Goal: Transaction & Acquisition: Purchase product/service

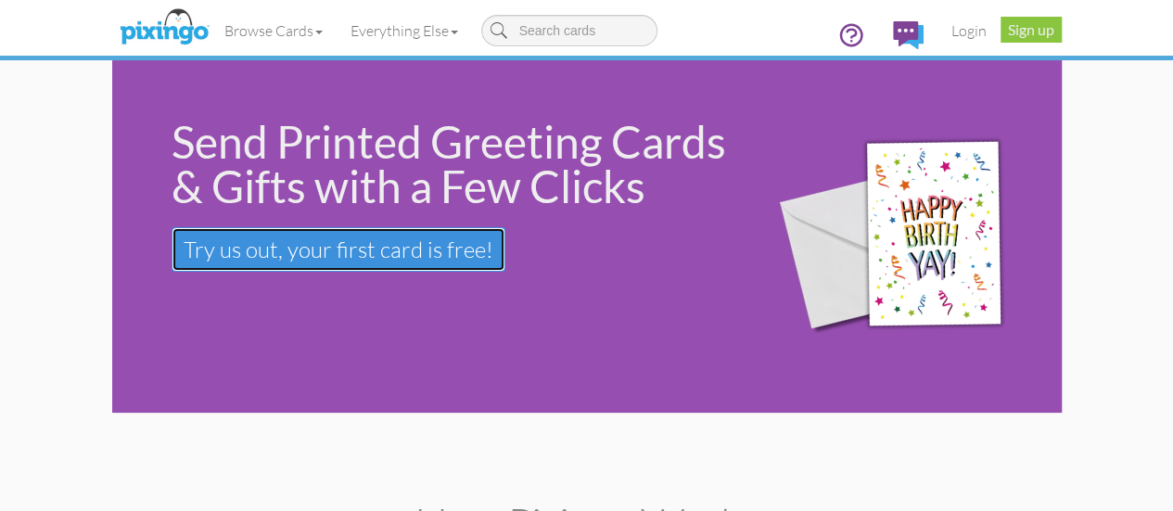
click at [279, 250] on span "Try us out, your first card is free!" at bounding box center [339, 250] width 310 height 28
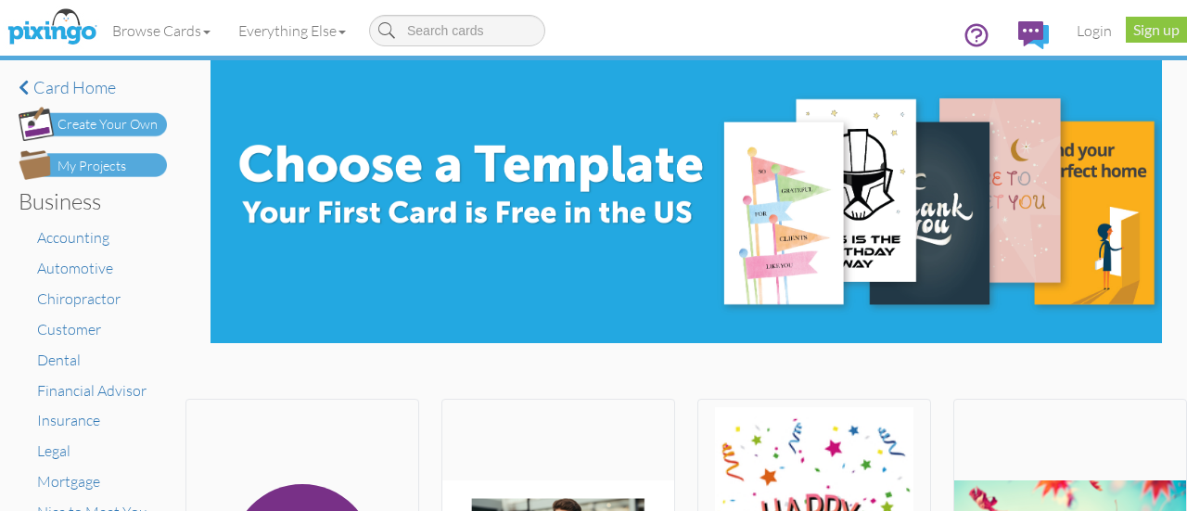
click at [93, 120] on div "Create Your Own" at bounding box center [108, 124] width 100 height 19
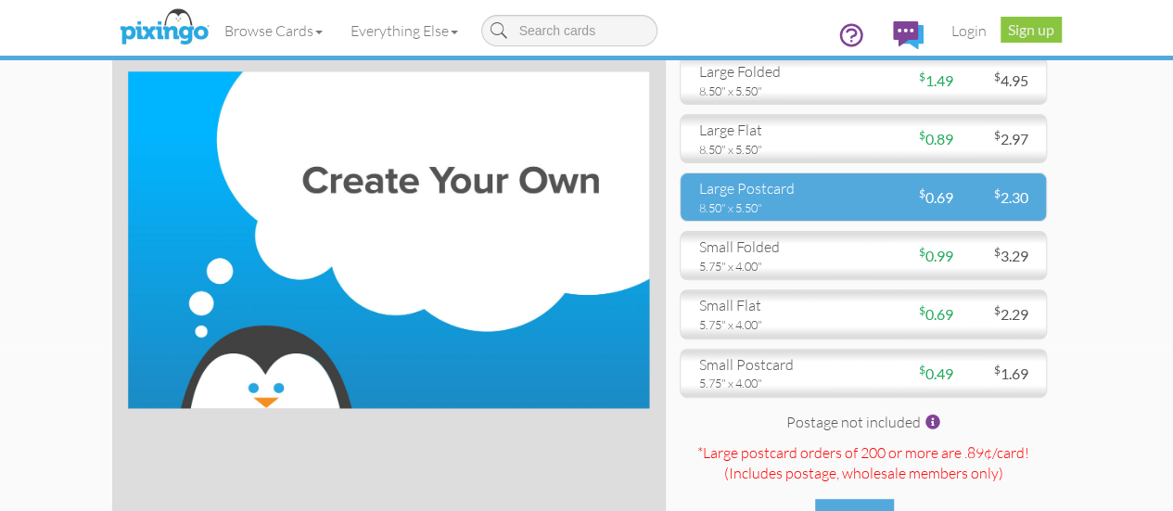
scroll to position [186, 0]
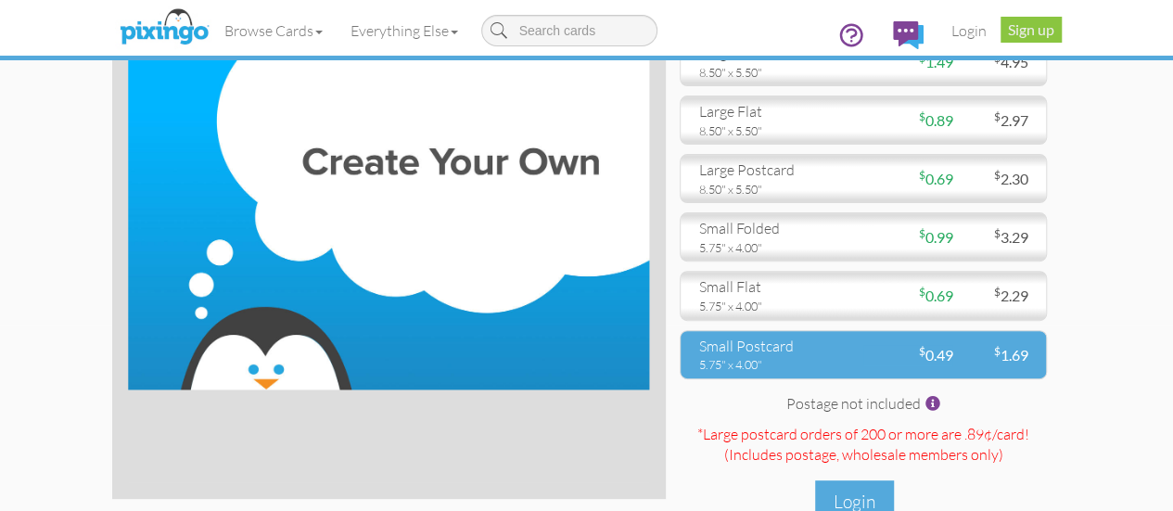
click at [850, 357] on div "small postcard" at bounding box center [774, 346] width 150 height 21
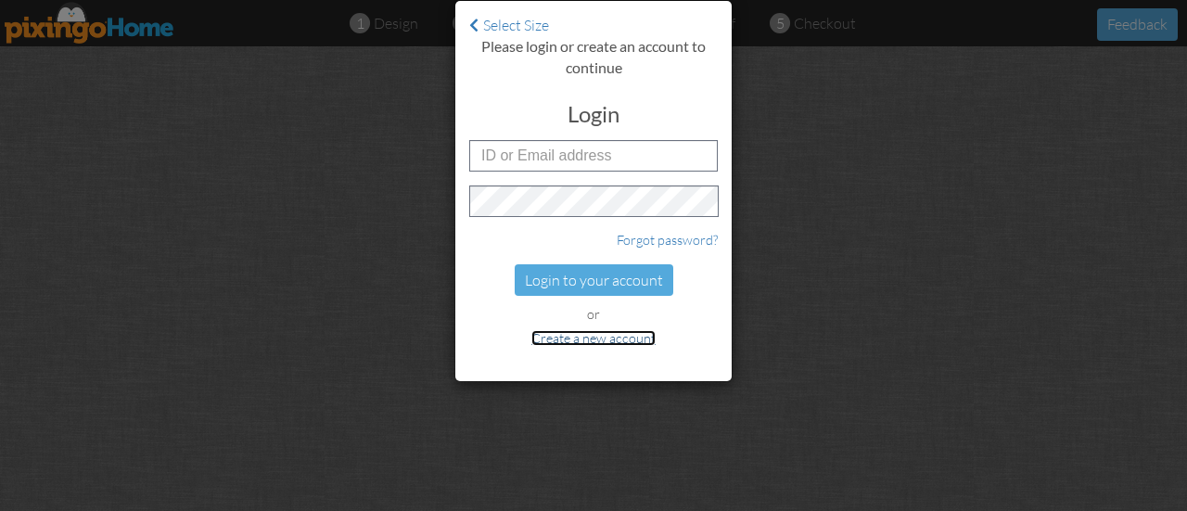
click at [607, 337] on link "Create a new account" at bounding box center [594, 338] width 124 height 16
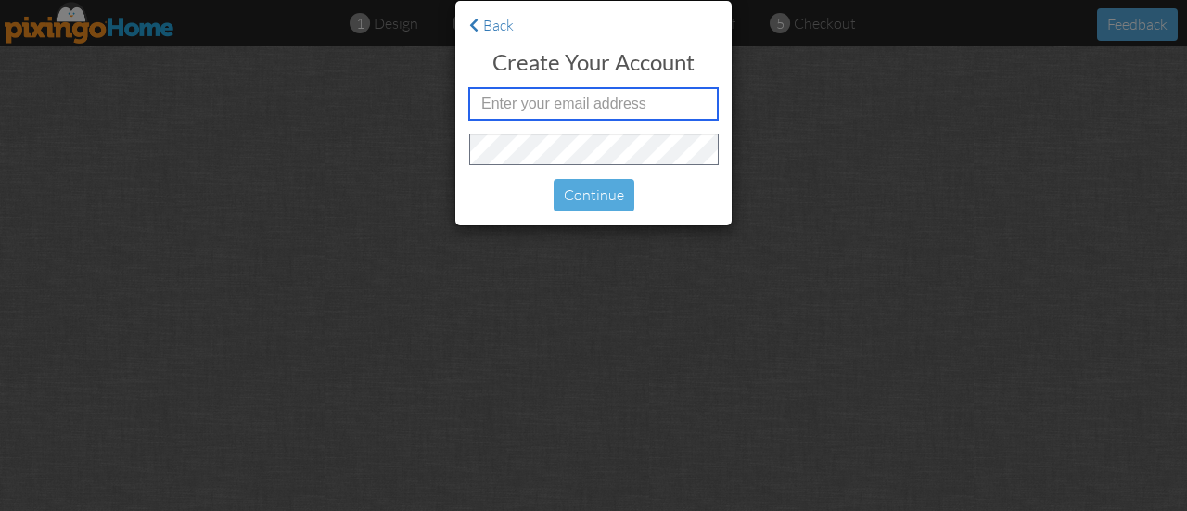
click at [582, 101] on input "text" at bounding box center [593, 104] width 249 height 32
type input "[EMAIL_ADDRESS][DOMAIN_NAME]"
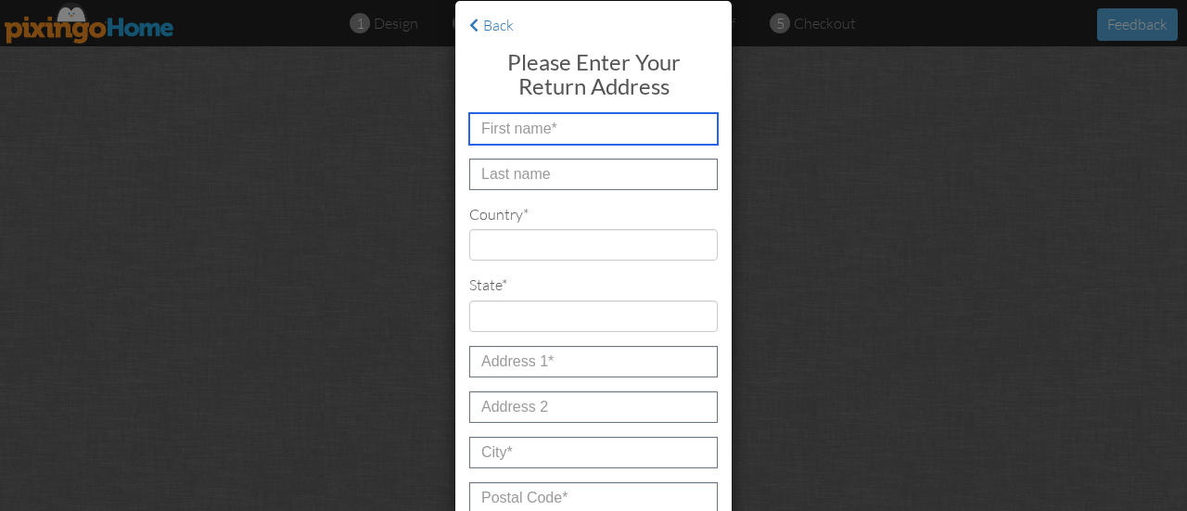
click at [568, 126] on input "text" at bounding box center [593, 129] width 249 height 32
type input "Sterling"
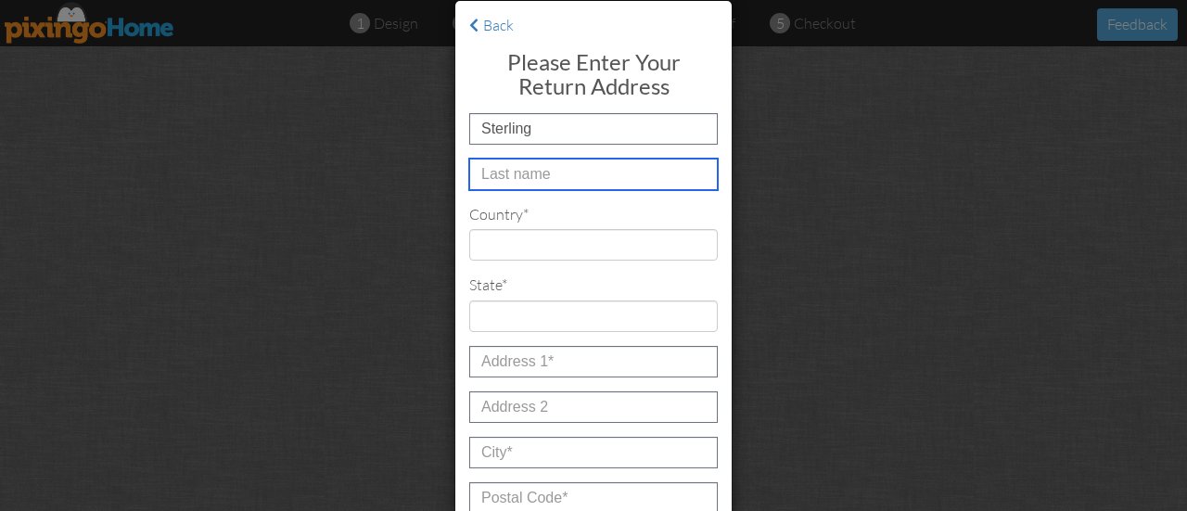
type input "[PERSON_NAME]"
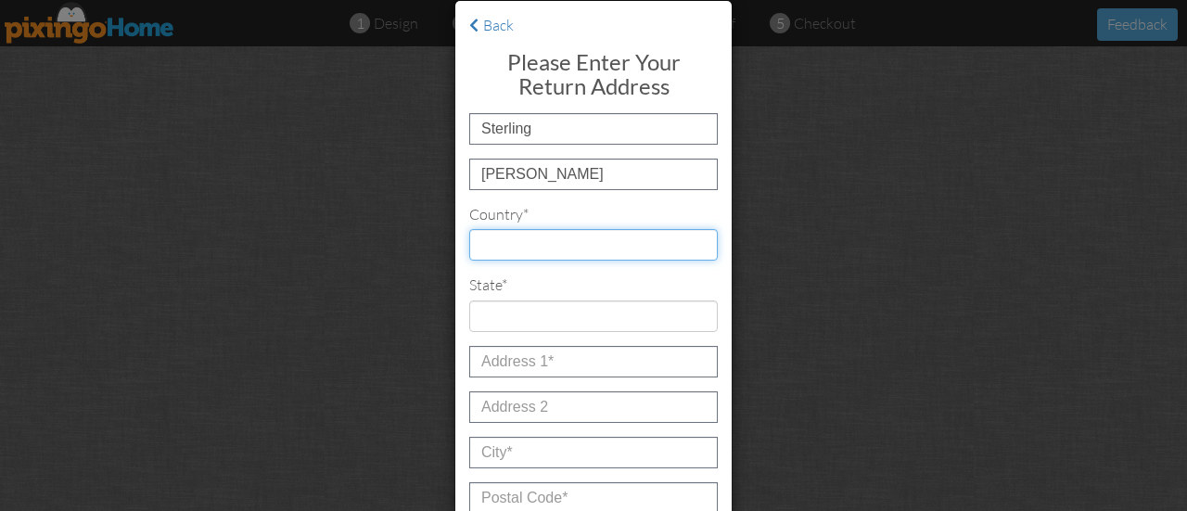
select select "object:1456"
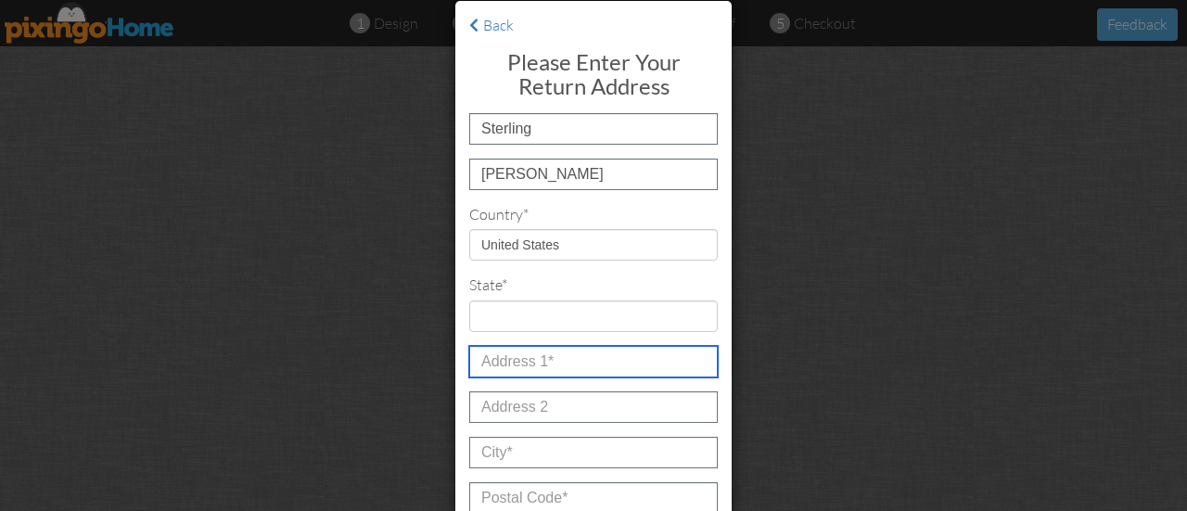
type input "[STREET_ADDRESS]"
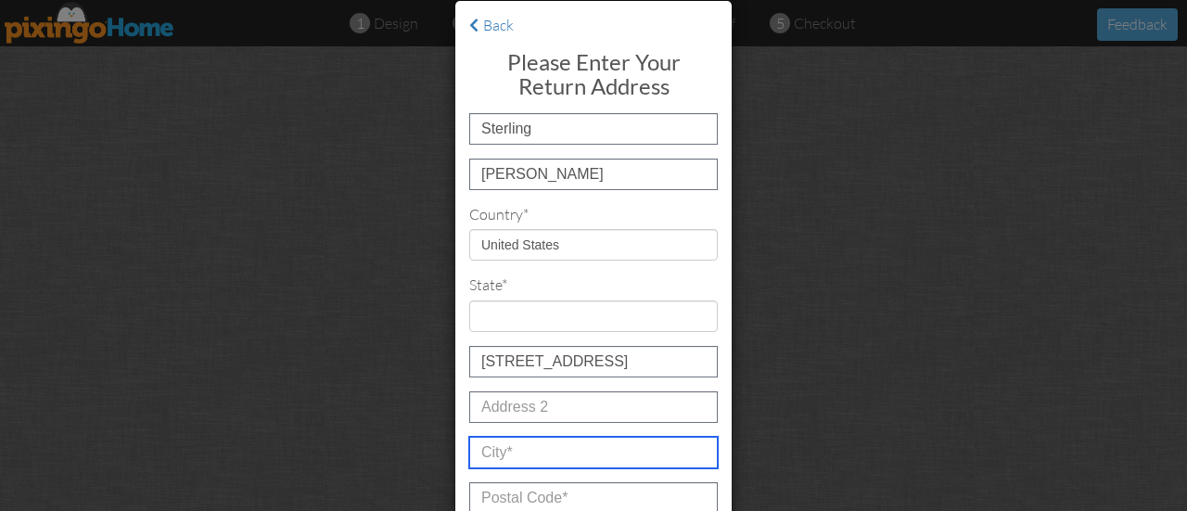
type input "Spring"
type input "77379"
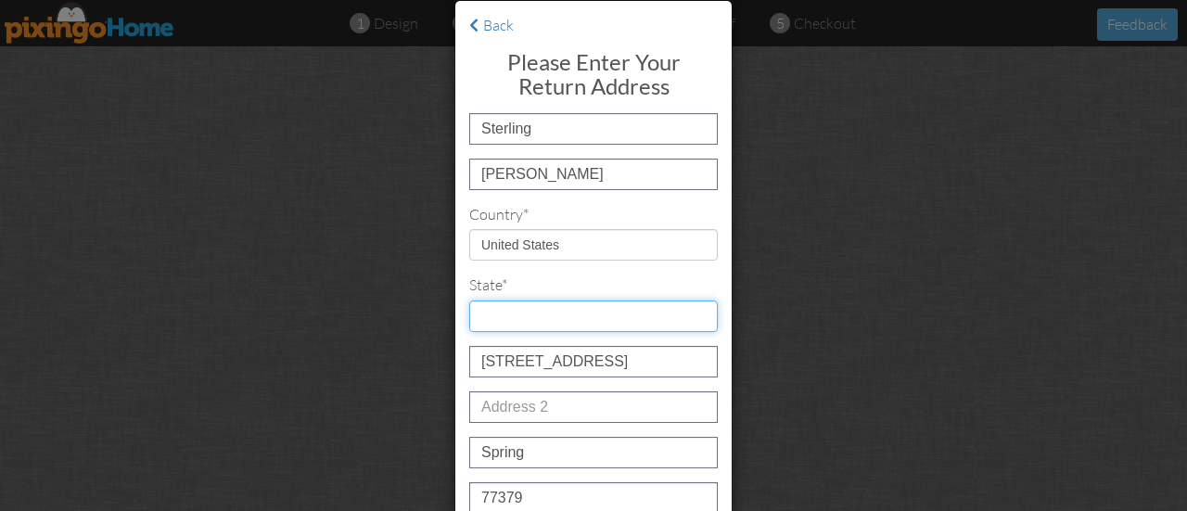
select select "object:1759"
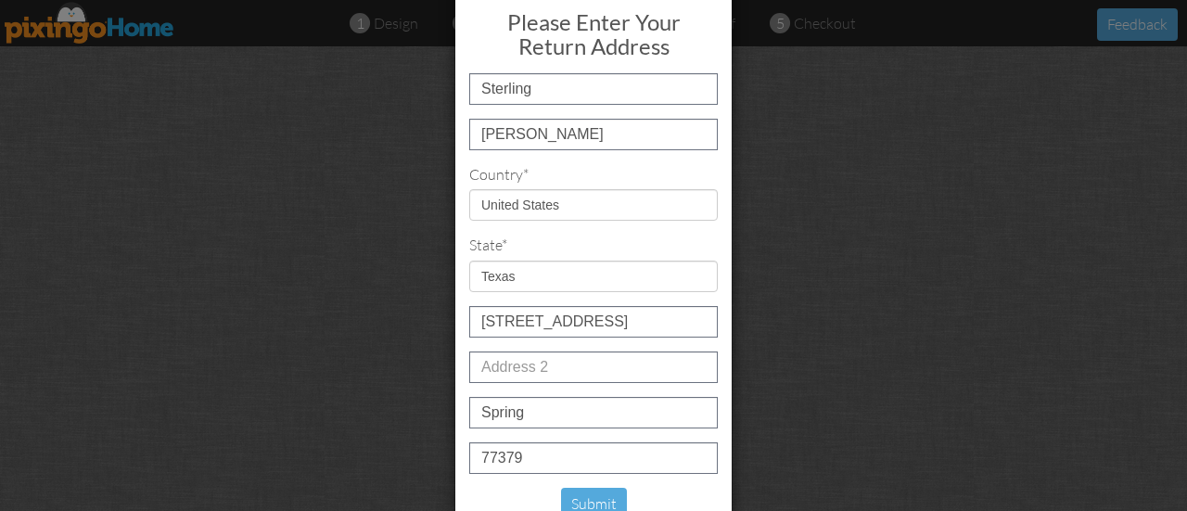
scroll to position [62, 0]
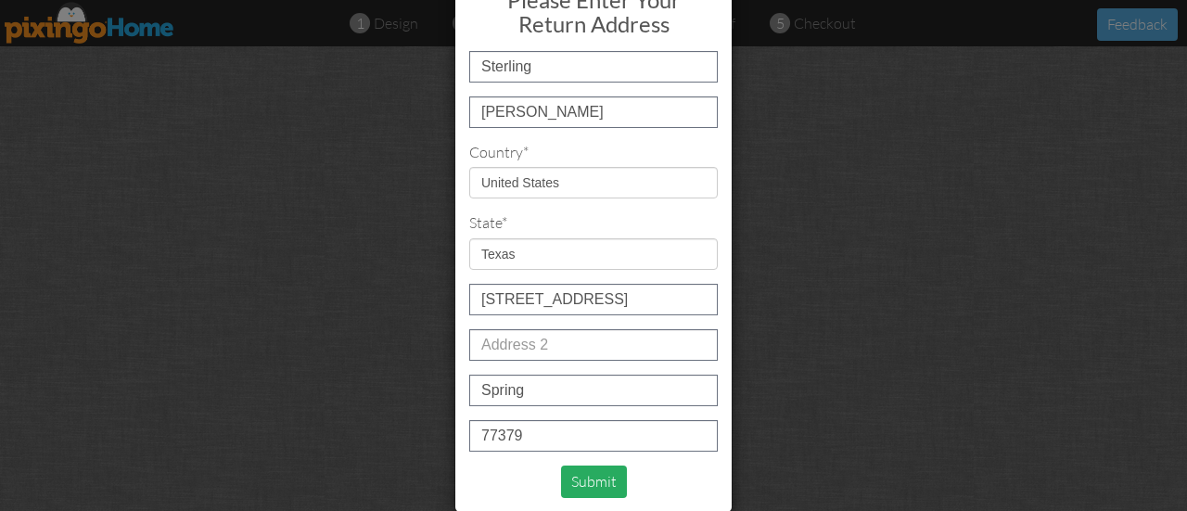
click at [588, 480] on div "Submit" at bounding box center [594, 482] width 66 height 32
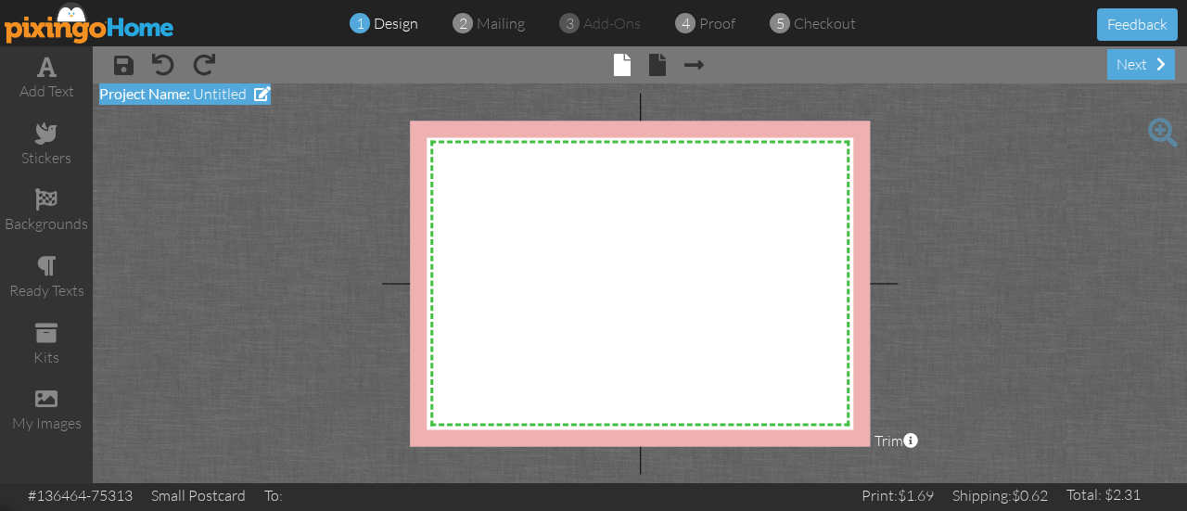
click at [212, 94] on span "Untitled" at bounding box center [220, 93] width 54 height 19
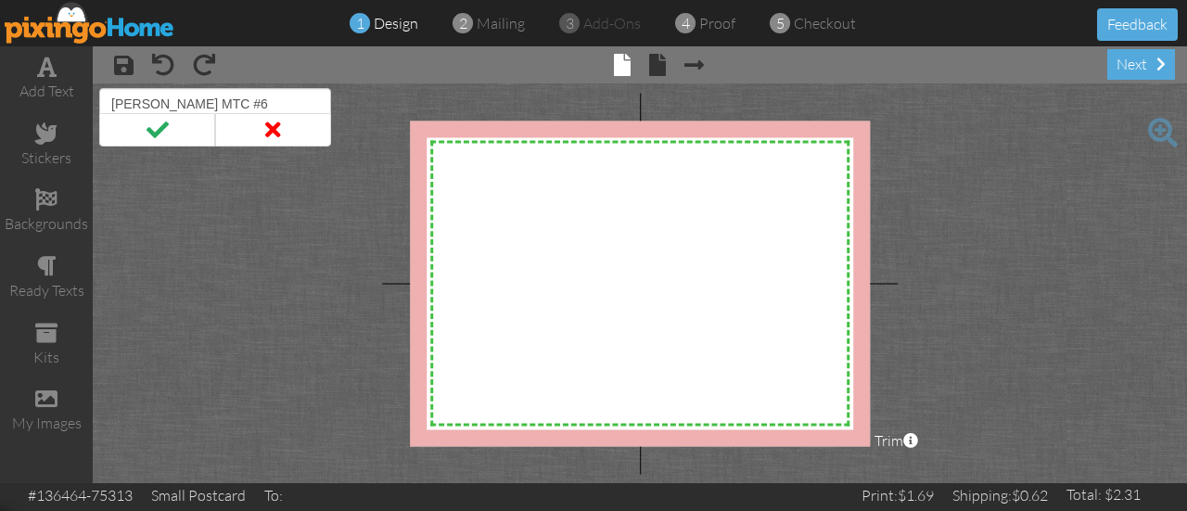
type input "[PERSON_NAME] MTC #6"
click at [155, 127] on span at bounding box center [157, 129] width 116 height 33
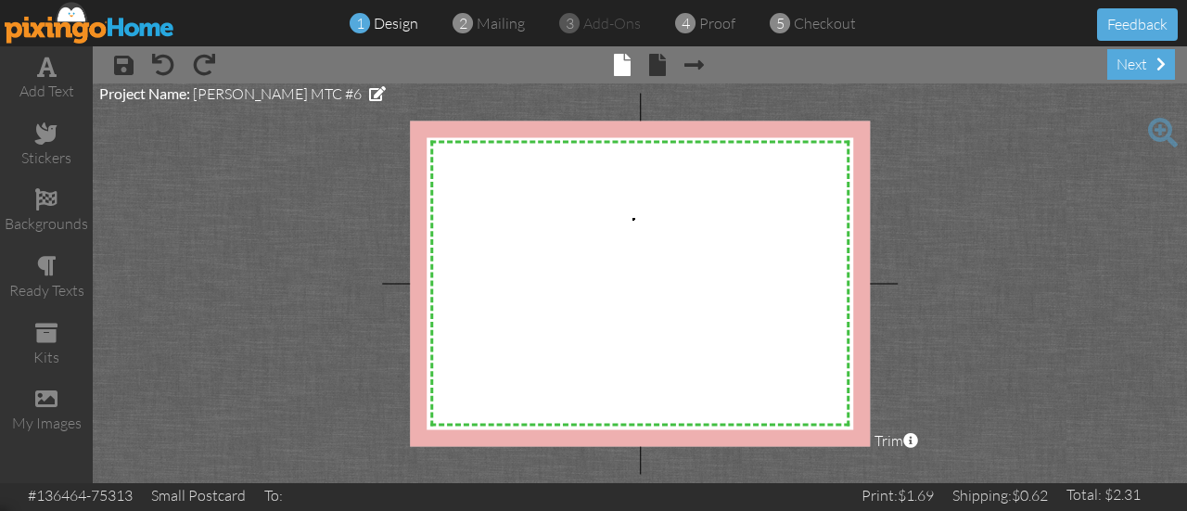
click at [634, 218] on div "X X X X X X X X X X X X X X X X X X X X X X X X X X X X X X X X X X X X X X X X…" at bounding box center [640, 284] width 460 height 326
click at [45, 72] on span at bounding box center [46, 67] width 19 height 22
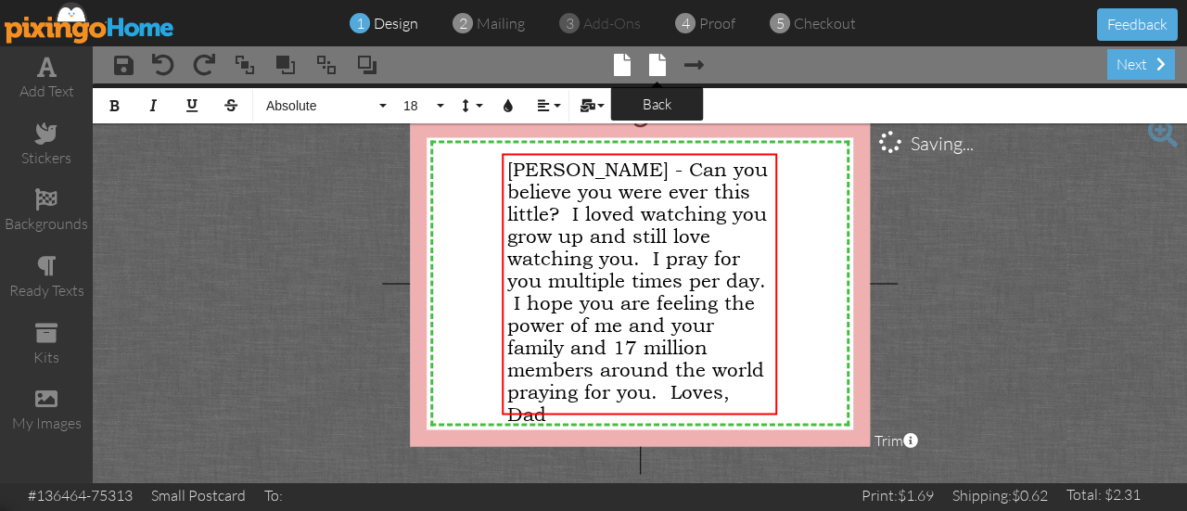
click at [655, 64] on span at bounding box center [657, 65] width 17 height 22
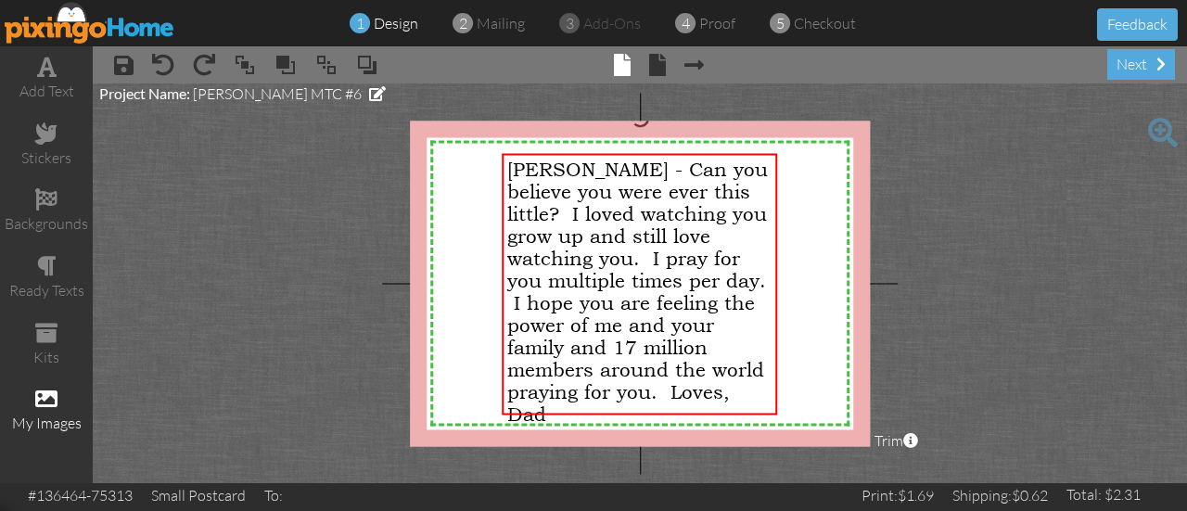
click at [43, 398] on span at bounding box center [46, 399] width 22 height 22
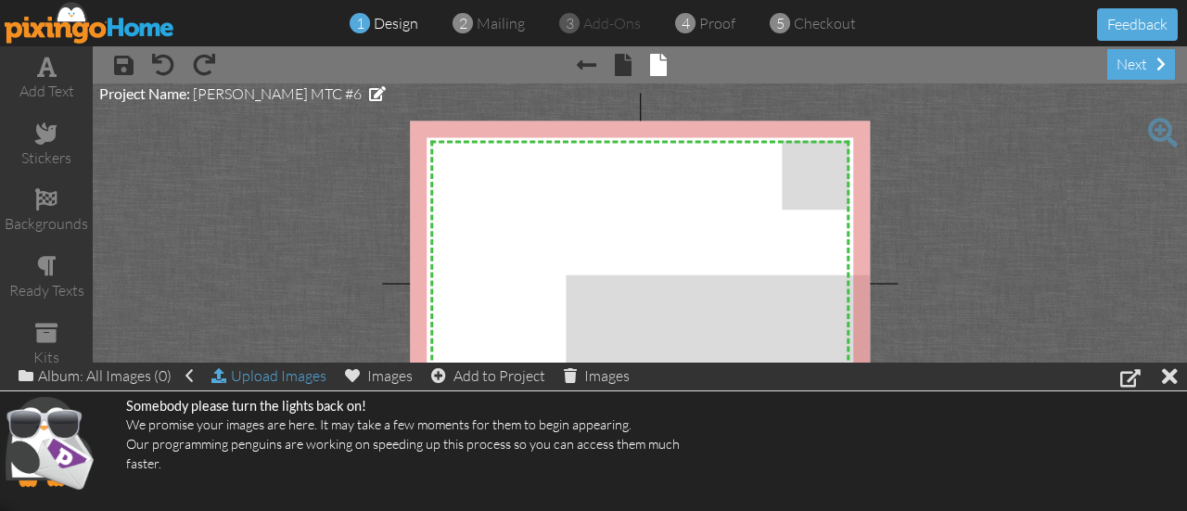
click at [256, 376] on div "Upload Images" at bounding box center [269, 376] width 115 height 27
click at [388, 381] on div "Images" at bounding box center [379, 376] width 68 height 26
click at [262, 377] on div "Upload Images" at bounding box center [269, 376] width 115 height 27
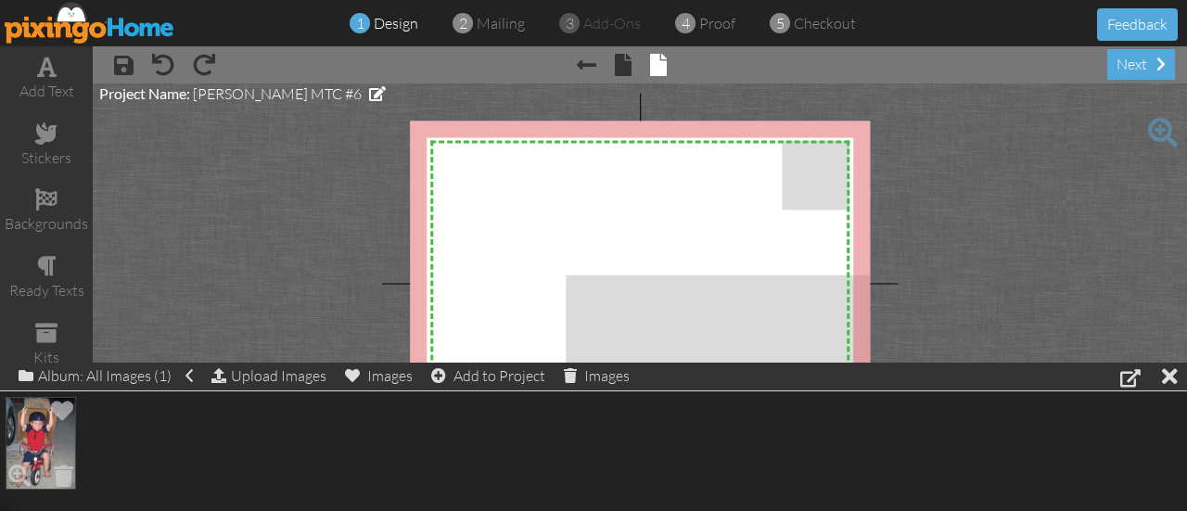
click at [40, 437] on img at bounding box center [41, 443] width 71 height 93
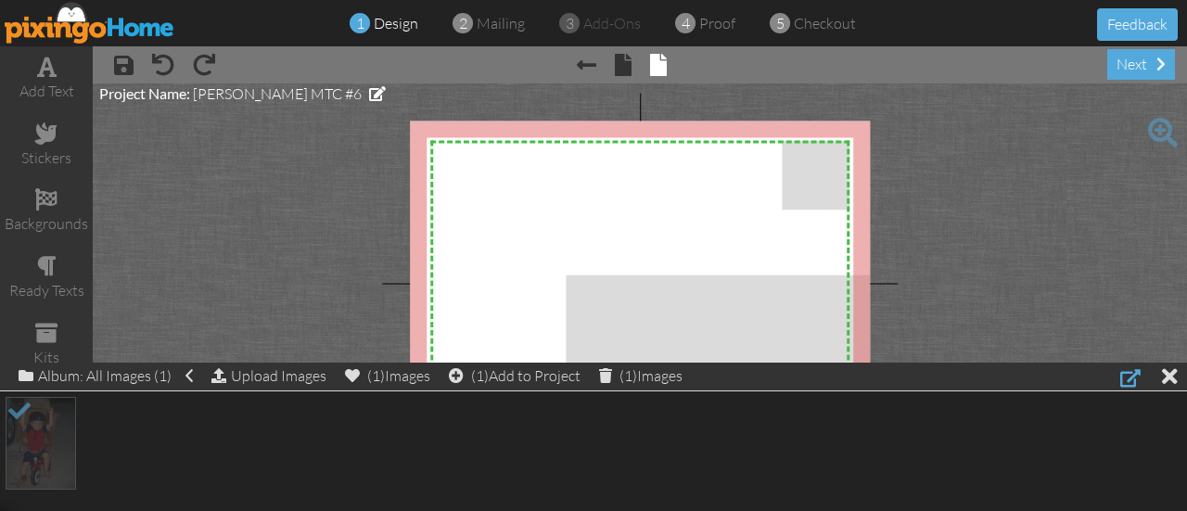
click at [1132, 380] on div at bounding box center [1131, 377] width 20 height 22
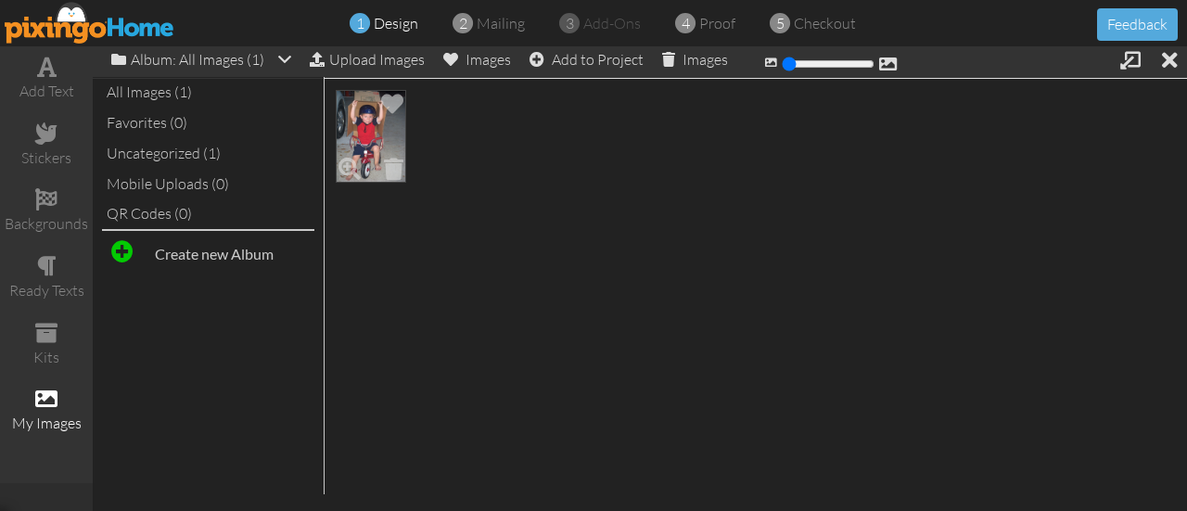
click at [356, 131] on img at bounding box center [371, 136] width 71 height 93
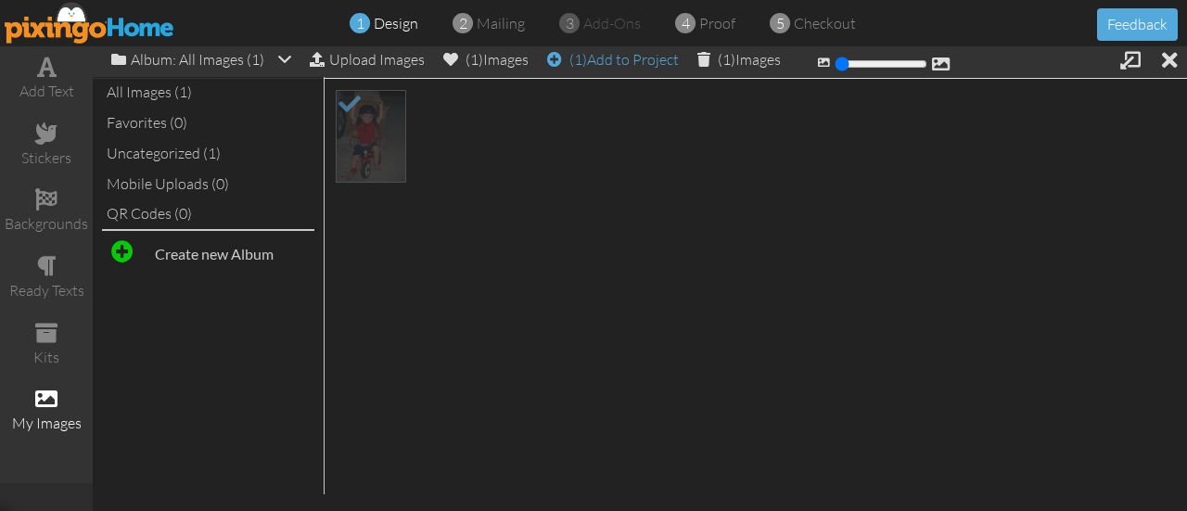
click at [630, 57] on div "(1) Add to Project" at bounding box center [613, 59] width 132 height 26
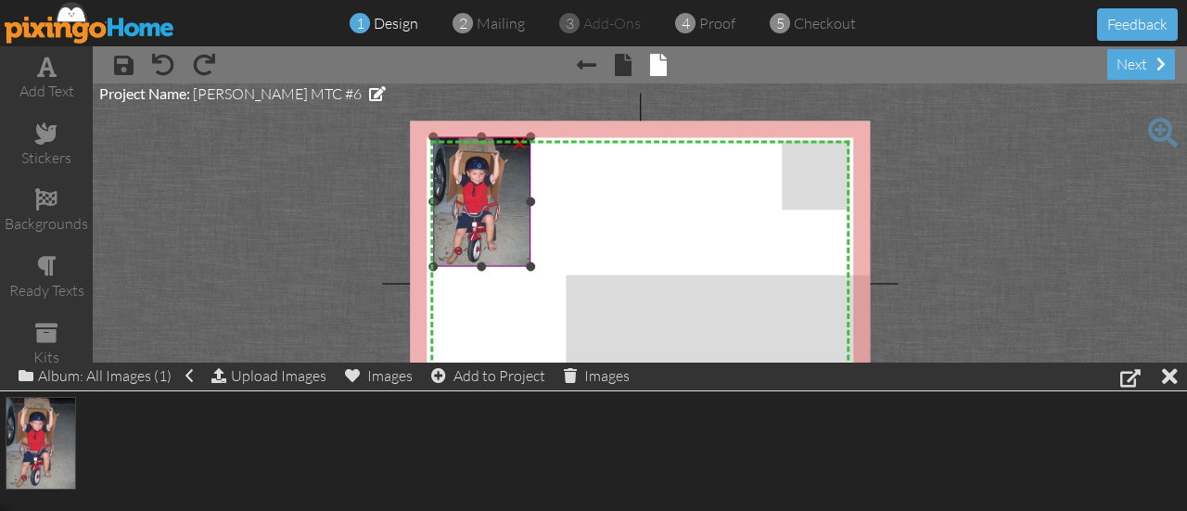
click at [493, 237] on img at bounding box center [481, 202] width 97 height 130
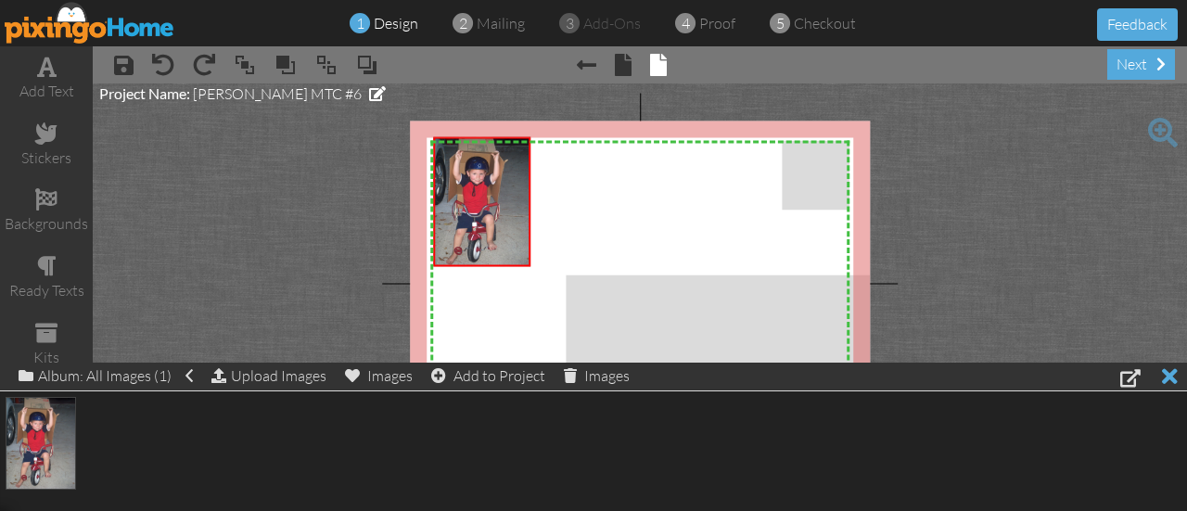
click at [1172, 375] on div at bounding box center [1170, 376] width 16 height 27
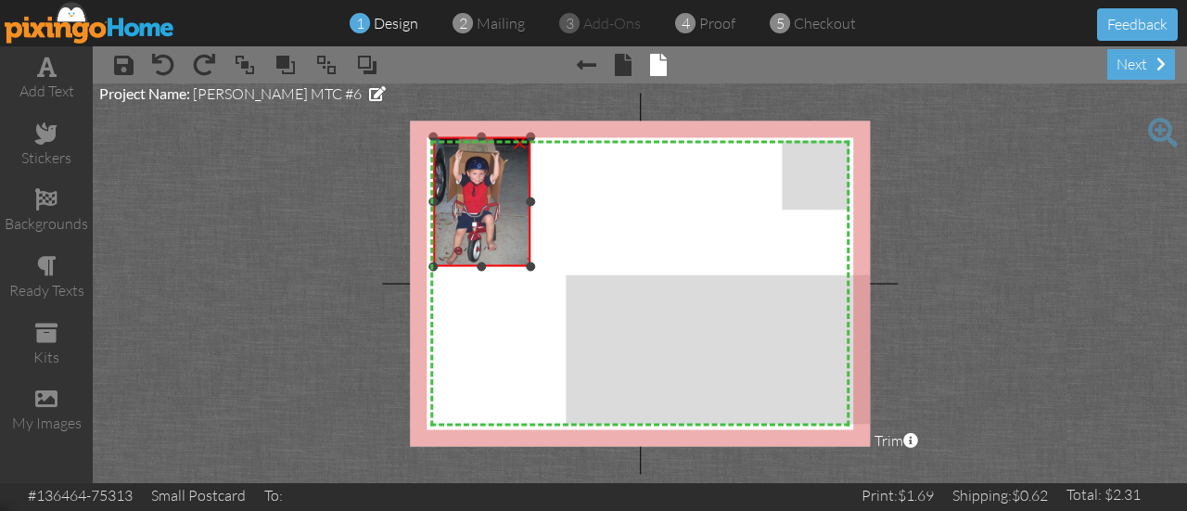
click at [497, 216] on img at bounding box center [481, 202] width 97 height 130
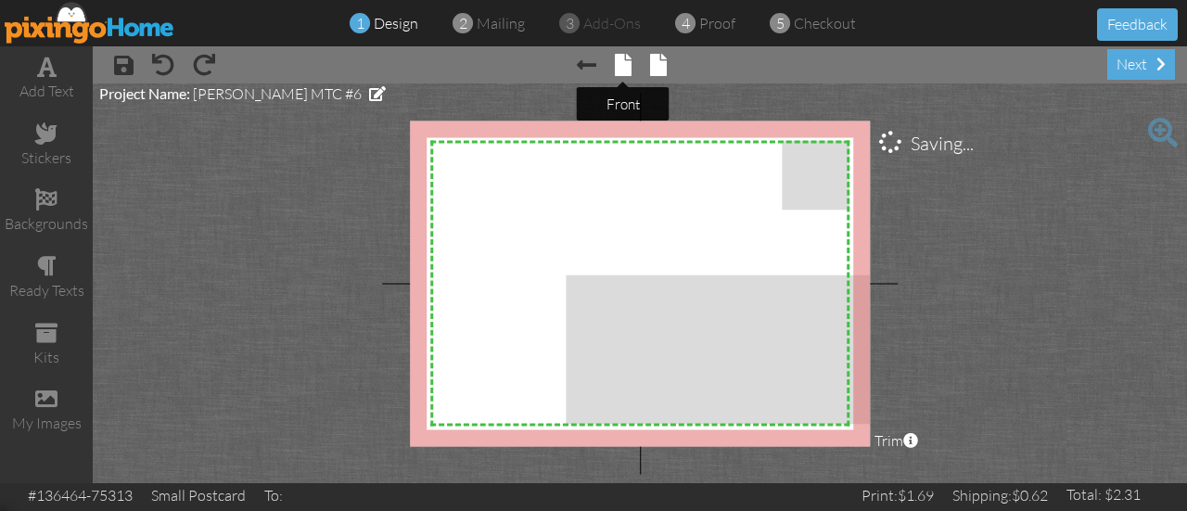
click at [620, 66] on span at bounding box center [623, 65] width 17 height 22
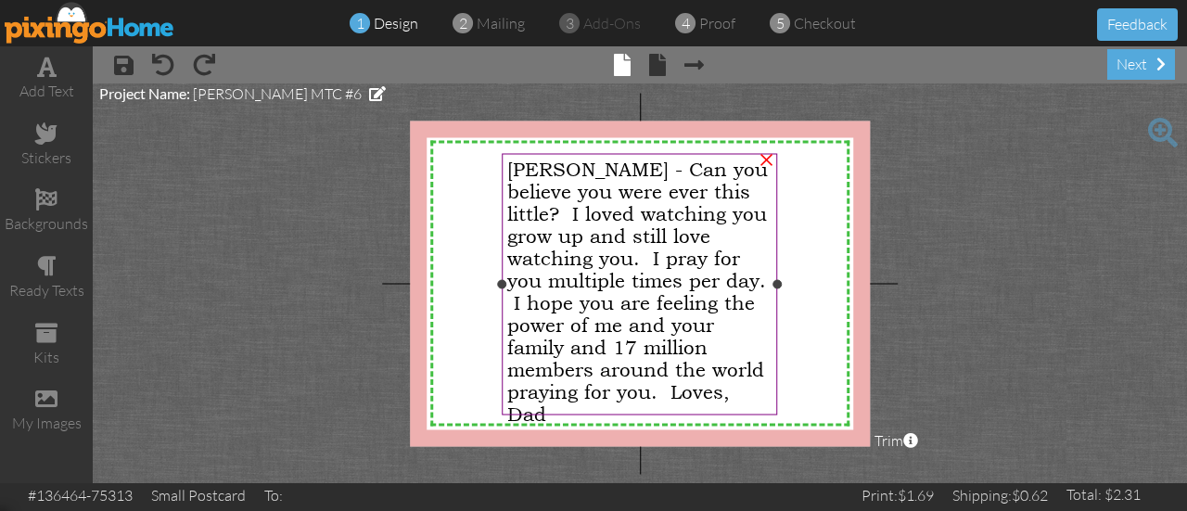
click at [586, 216] on span "[PERSON_NAME] - Can you believe you were ever this little? I loved watching you…" at bounding box center [637, 292] width 261 height 267
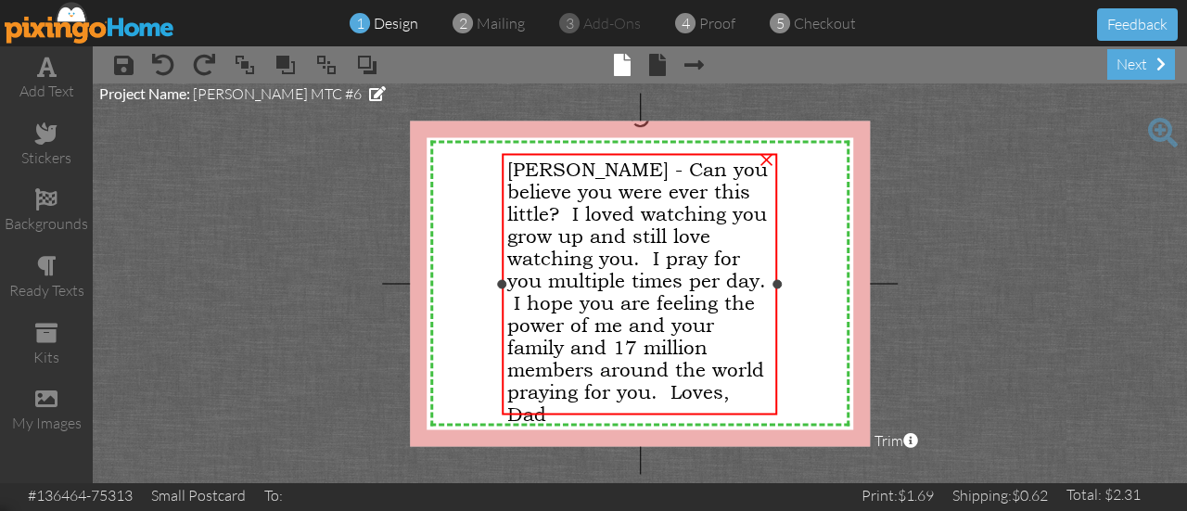
click at [592, 157] on div "[PERSON_NAME] - Can you believe you were ever this little? I loved watching you…" at bounding box center [640, 291] width 276 height 277
click at [511, 170] on span "[PERSON_NAME] - Can you believe you were ever this little? I loved watching you…" at bounding box center [637, 292] width 261 height 267
click at [525, 173] on span "[PERSON_NAME] - Can you believe you were ever this little? I loved watching you…" at bounding box center [637, 292] width 261 height 267
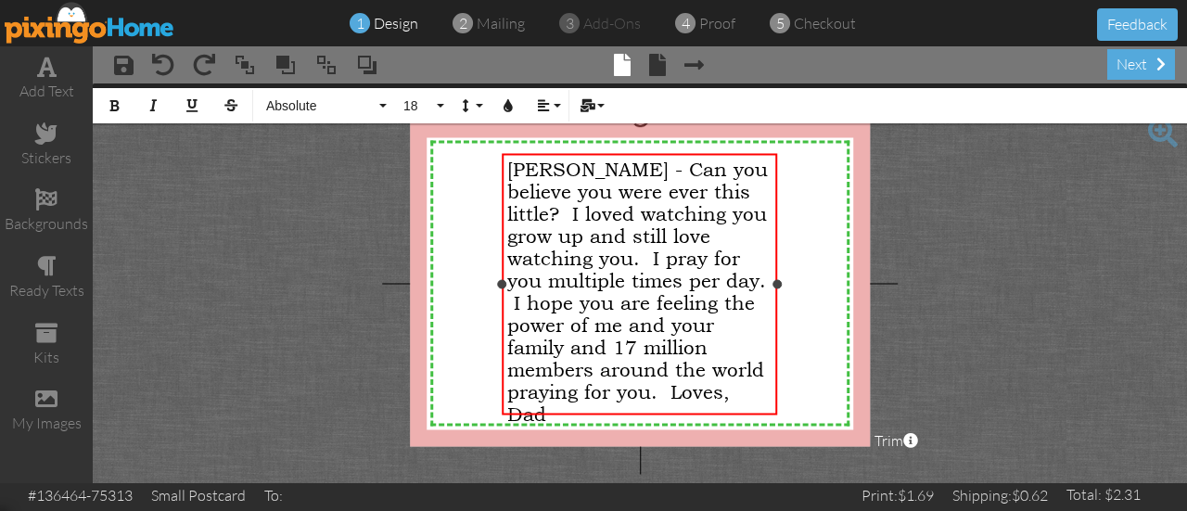
click at [526, 175] on span "[PERSON_NAME] - Can you believe you were ever this little? I loved watching you…" at bounding box center [637, 292] width 261 height 267
click at [516, 173] on span "[PERSON_NAME] - Can you believe you were ever this little? I loved watching you…" at bounding box center [637, 292] width 261 height 267
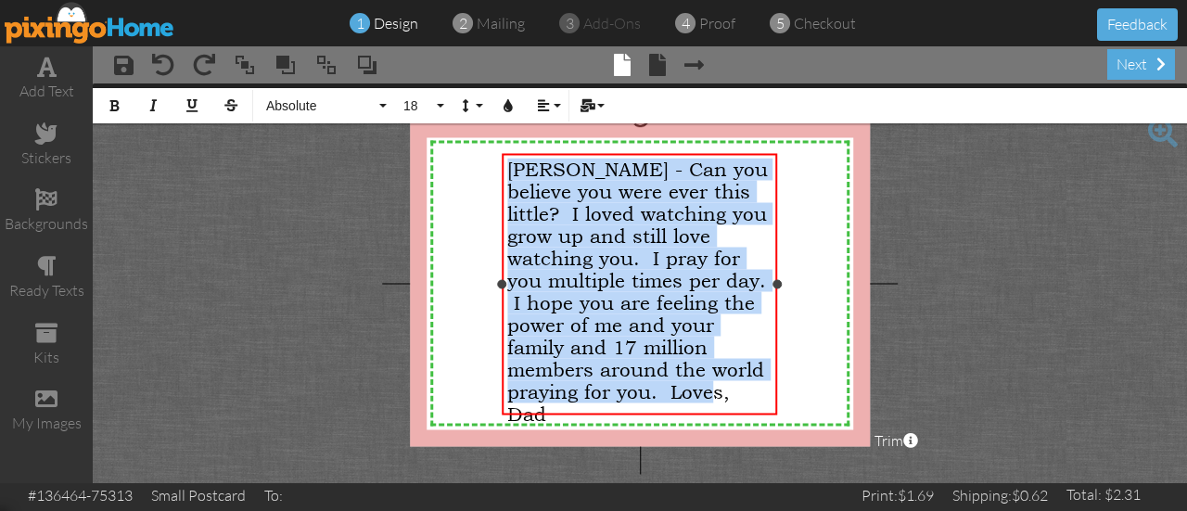
drag, startPoint x: 510, startPoint y: 170, endPoint x: 674, endPoint y: 398, distance: 281.1
click at [674, 398] on div "[PERSON_NAME] - Can you believe you were ever this little? I loved watching you…" at bounding box center [639, 292] width 265 height 267
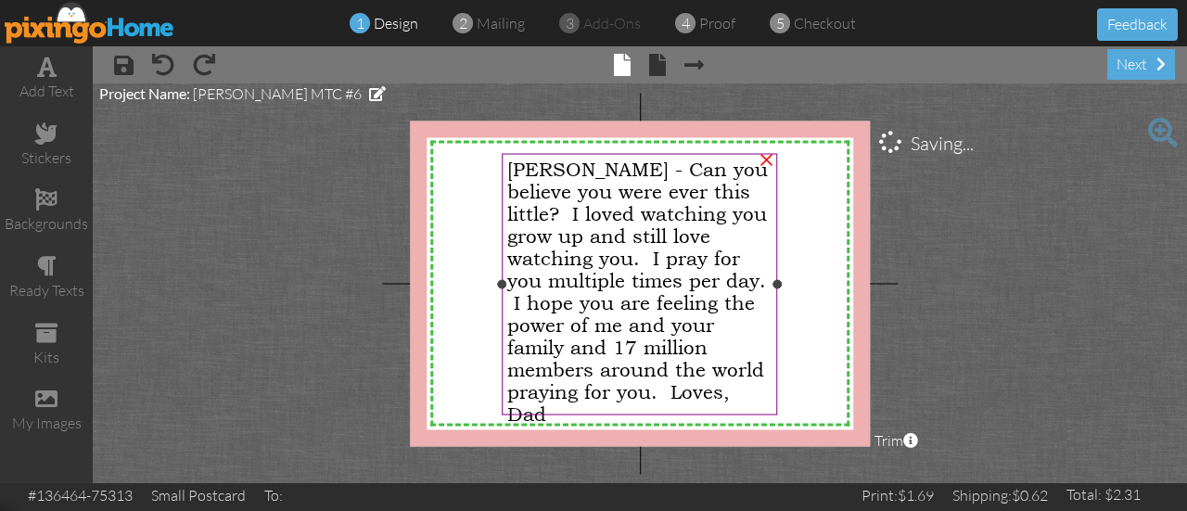
click at [765, 160] on div "×" at bounding box center [767, 157] width 30 height 30
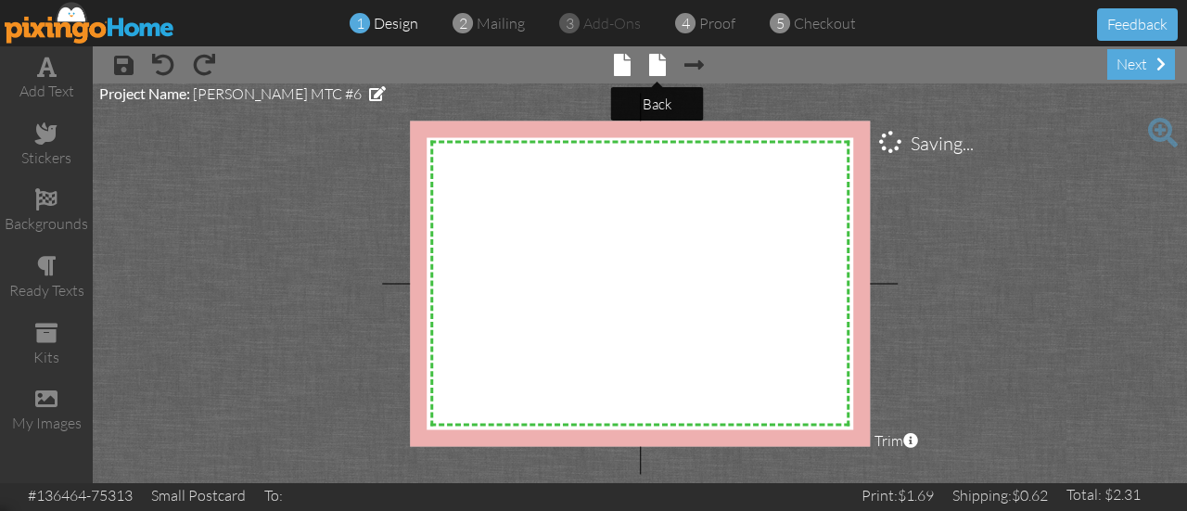
click at [659, 62] on span at bounding box center [657, 65] width 17 height 22
click at [658, 58] on span at bounding box center [657, 65] width 17 height 22
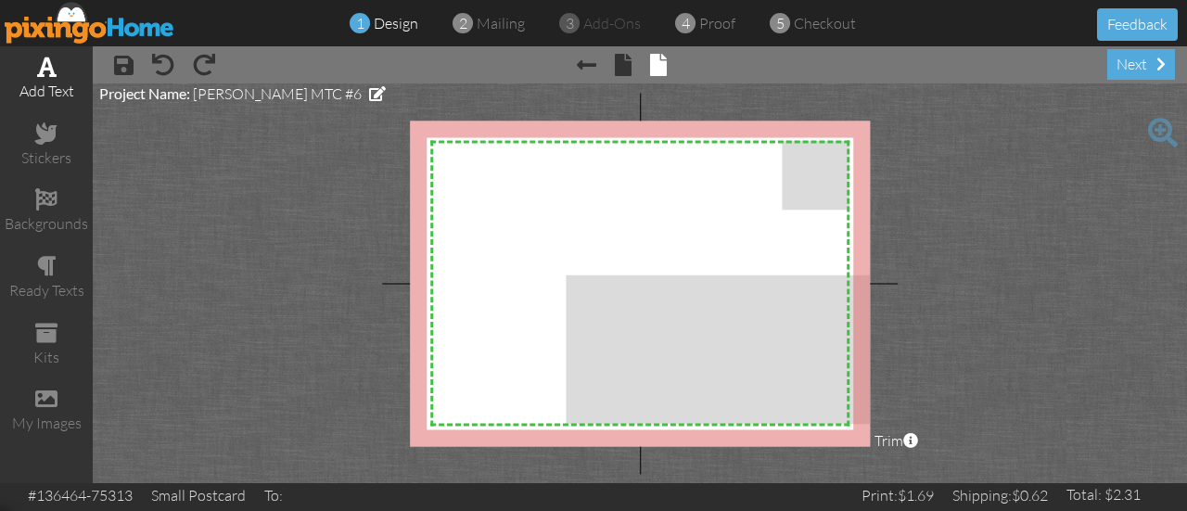
click at [52, 72] on span at bounding box center [46, 67] width 19 height 22
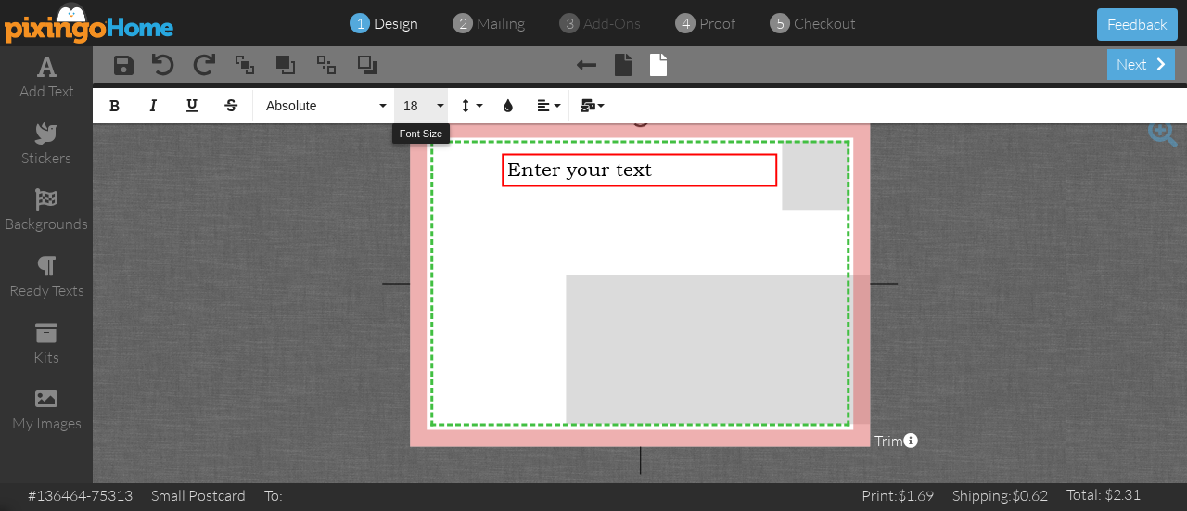
click at [440, 105] on button "18" at bounding box center [421, 105] width 54 height 35
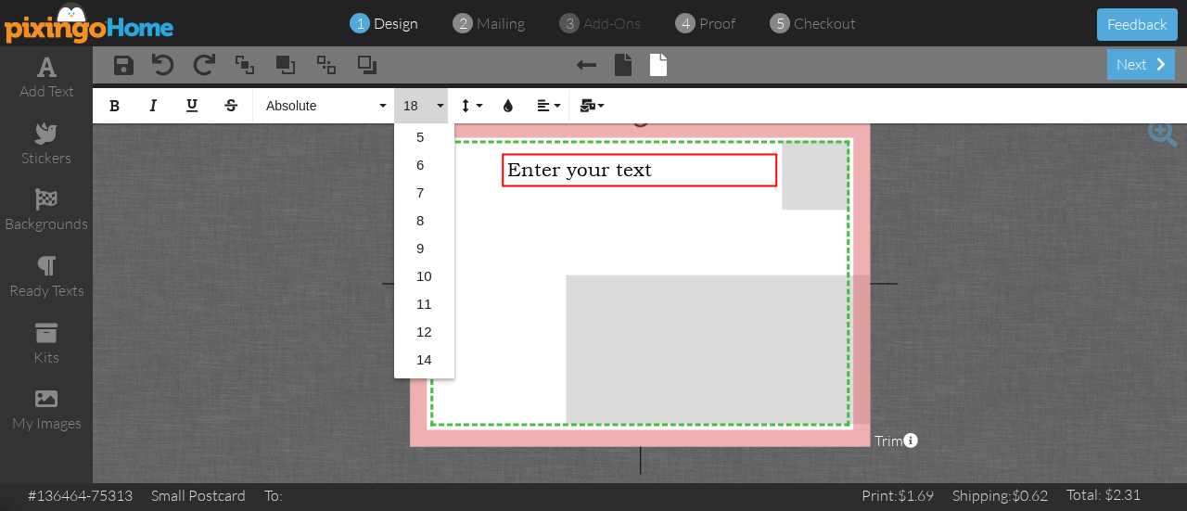
scroll to position [164, 0]
click at [432, 161] on link "12" at bounding box center [424, 168] width 60 height 28
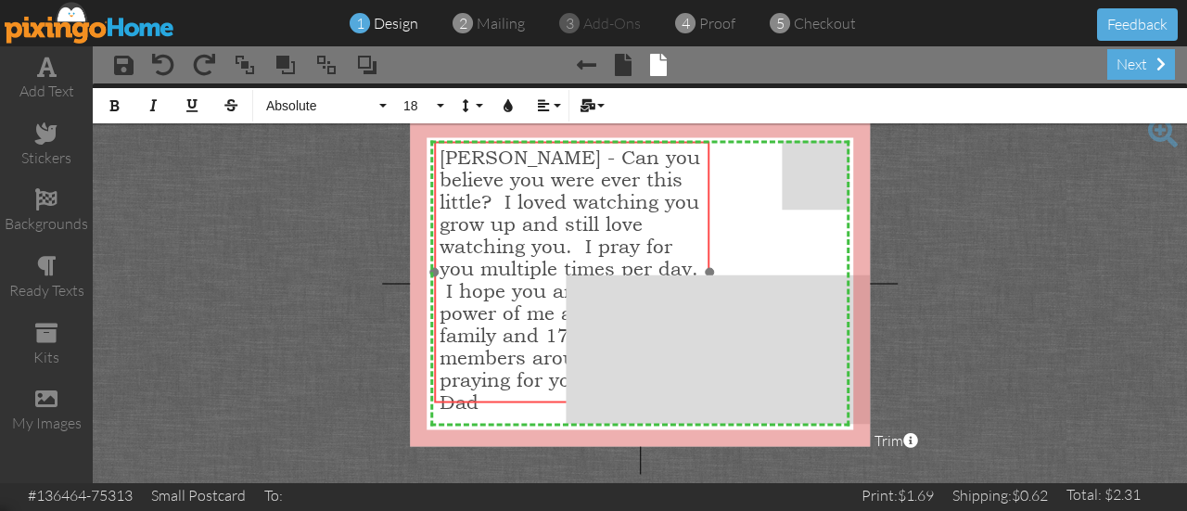
drag, startPoint x: 676, startPoint y: 155, endPoint x: 609, endPoint y: 143, distance: 68.8
click at [609, 143] on div "[PERSON_NAME] - Can you believe you were ever this little? I loved watching you…" at bounding box center [572, 279] width 276 height 277
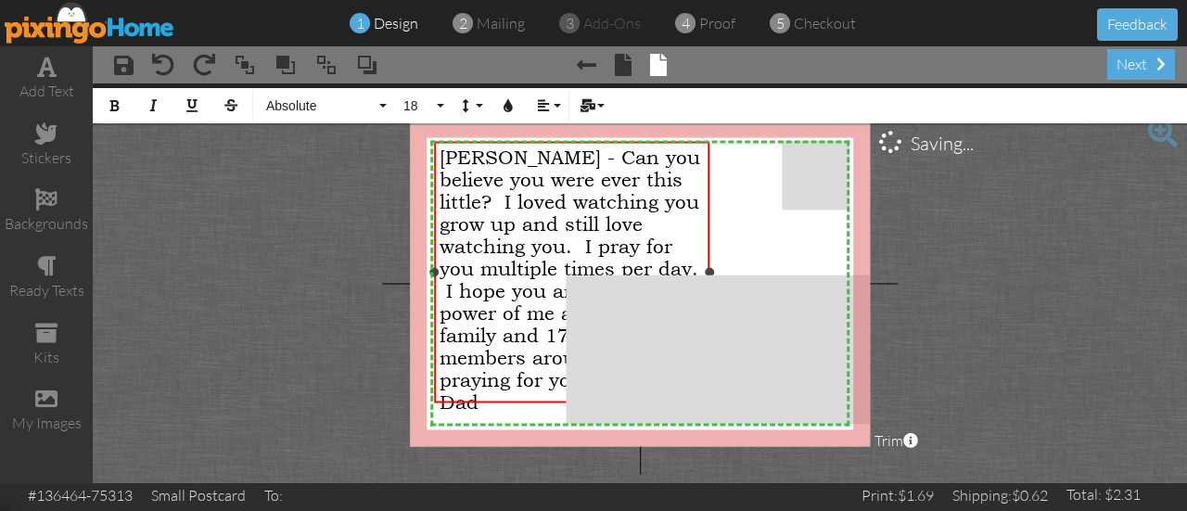
click at [710, 233] on div "[PERSON_NAME] - Can you believe you were ever this little? I loved watching you…" at bounding box center [572, 279] width 276 height 277
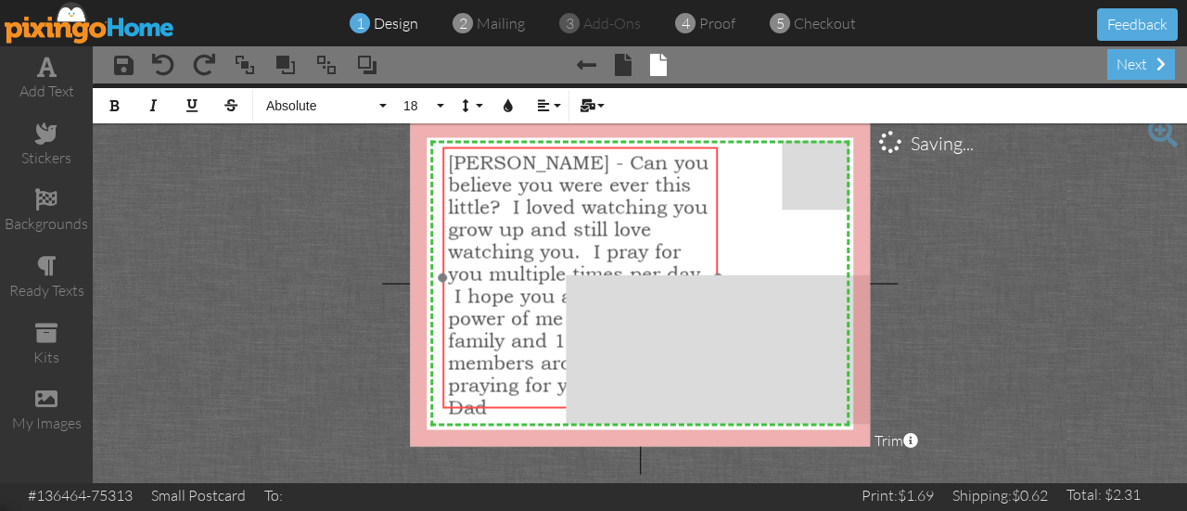
drag, startPoint x: 710, startPoint y: 233, endPoint x: 718, endPoint y: 238, distance: 10.0
click at [718, 238] on div "[PERSON_NAME] - Can you believe you were ever this little? I loved watching you…" at bounding box center [580, 278] width 276 height 263
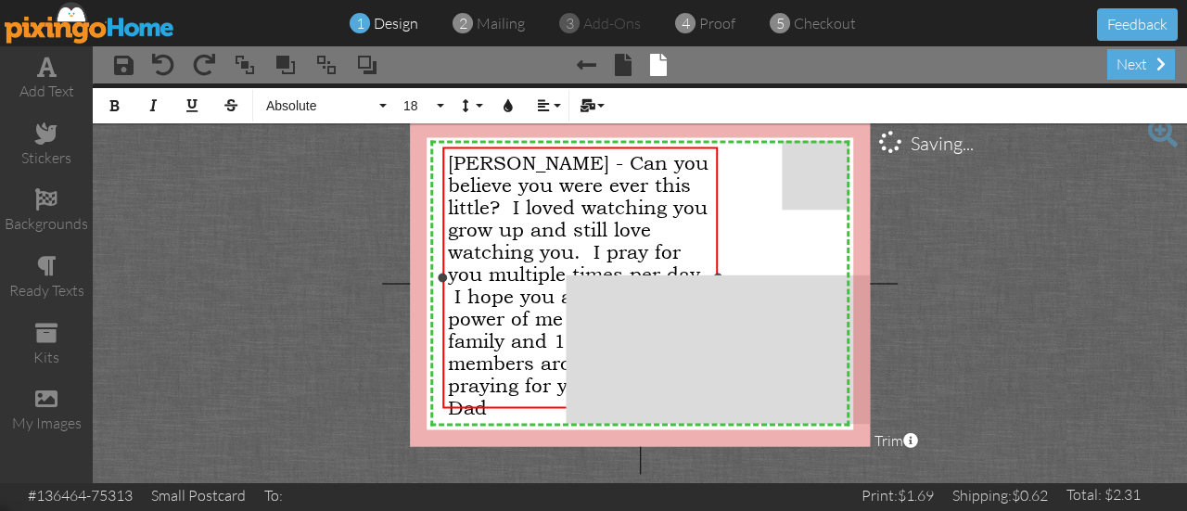
click at [605, 231] on span "[PERSON_NAME] - Can you believe you were ever this little? I loved watching you…" at bounding box center [578, 285] width 261 height 267
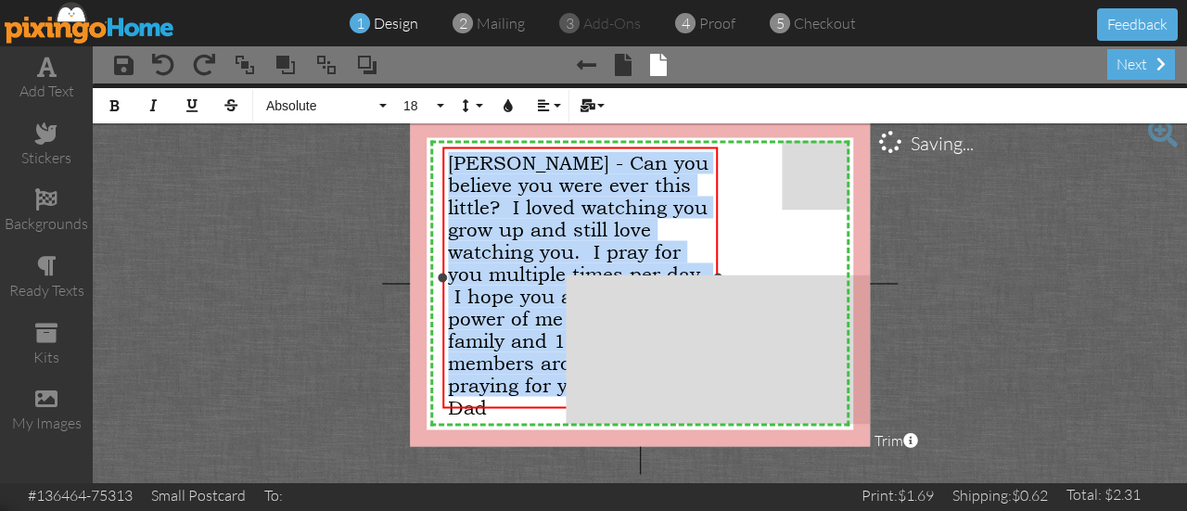
click at [605, 231] on span "[PERSON_NAME] - Can you believe you were ever this little? I loved watching you…" at bounding box center [578, 285] width 261 height 267
click at [439, 107] on button "18" at bounding box center [421, 105] width 54 height 35
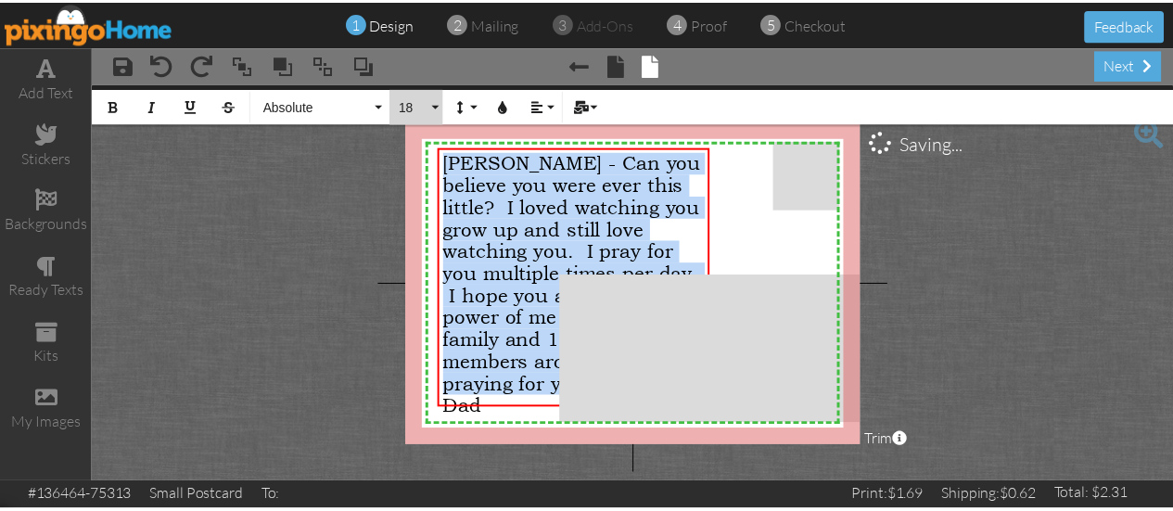
scroll to position [0, 0]
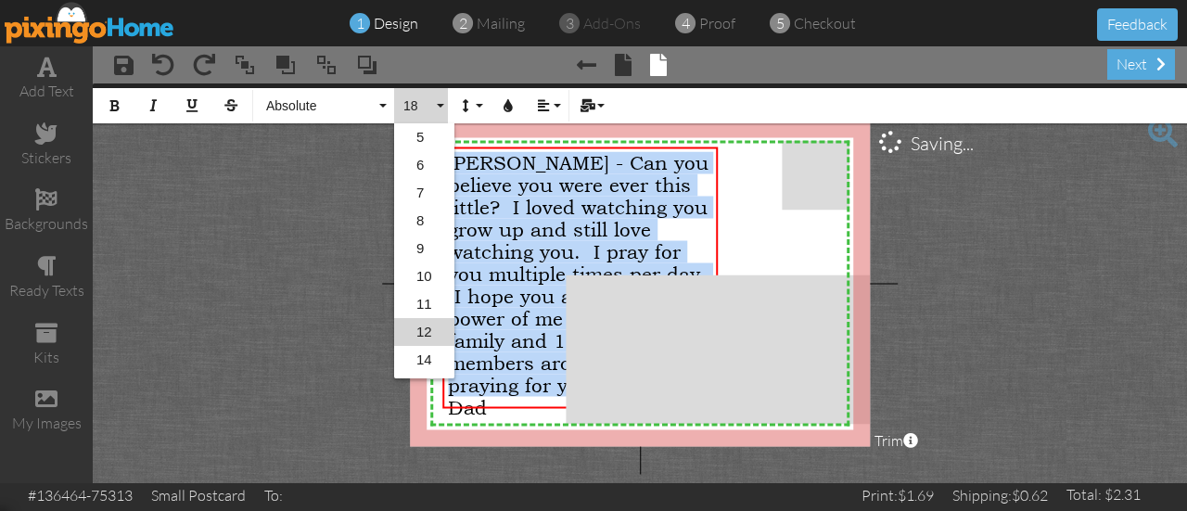
click at [427, 332] on link "12" at bounding box center [424, 332] width 60 height 28
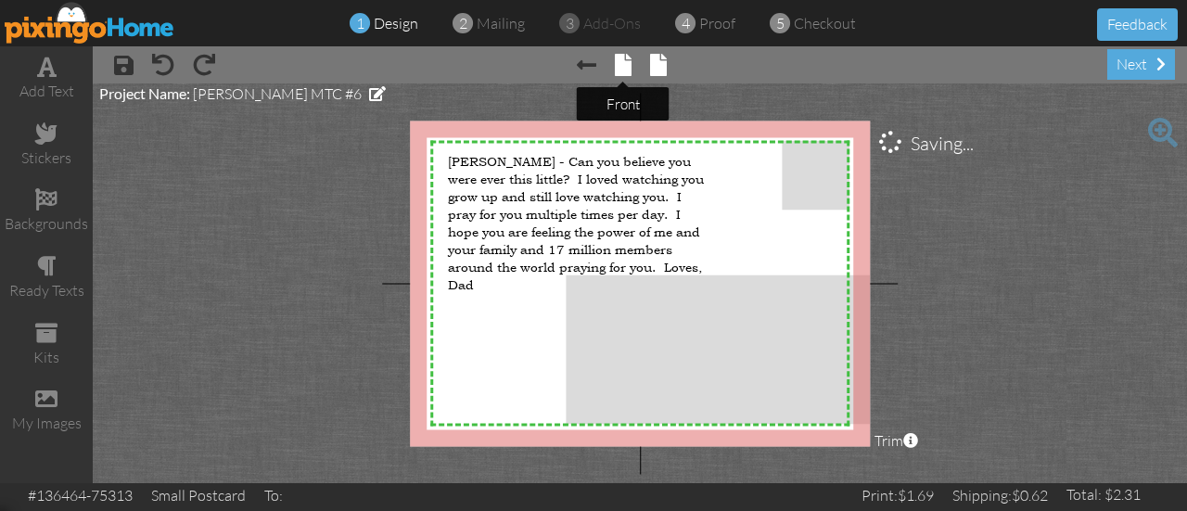
click at [623, 67] on span at bounding box center [623, 65] width 17 height 22
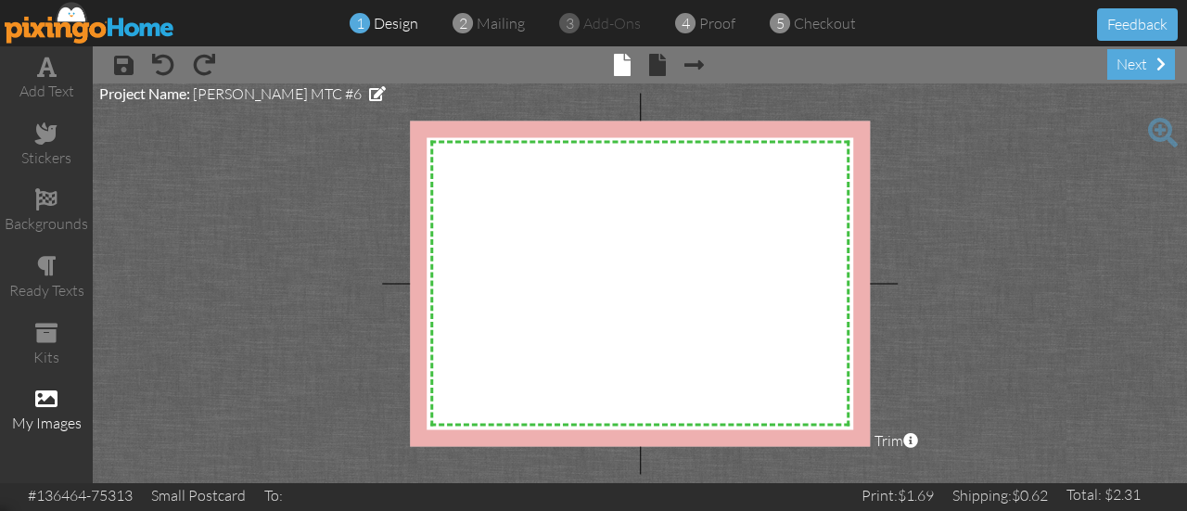
click at [46, 402] on span at bounding box center [46, 399] width 22 height 22
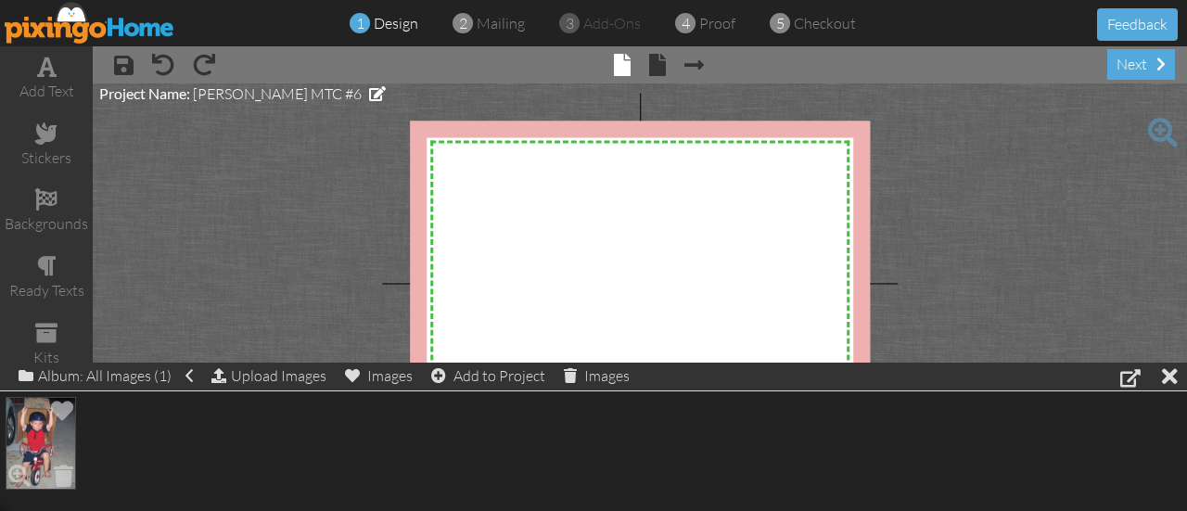
click at [4, 441] on div at bounding box center [41, 443] width 74 height 96
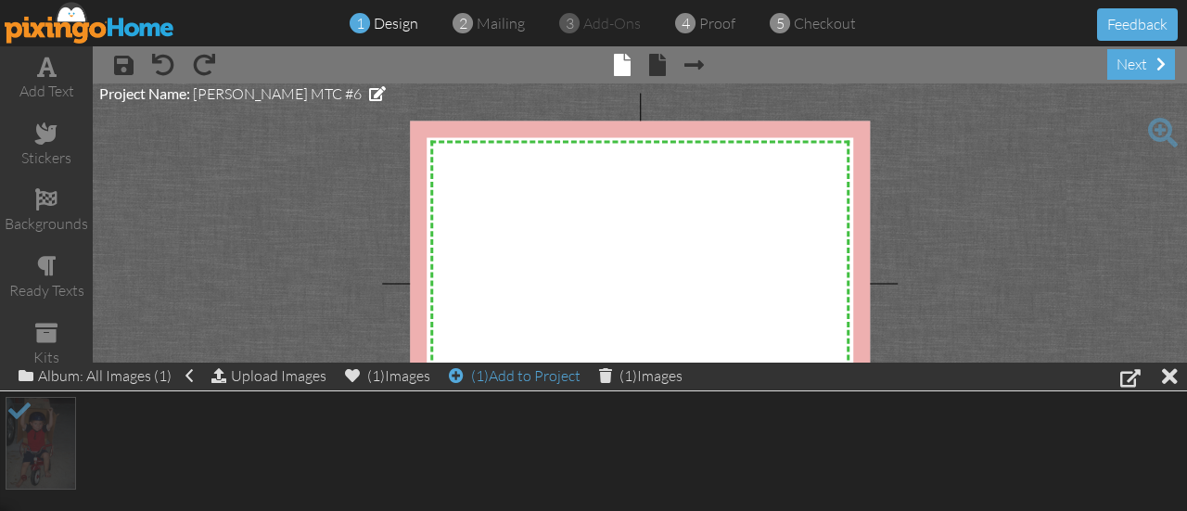
click at [551, 369] on div "(1) Add to Project" at bounding box center [515, 376] width 132 height 26
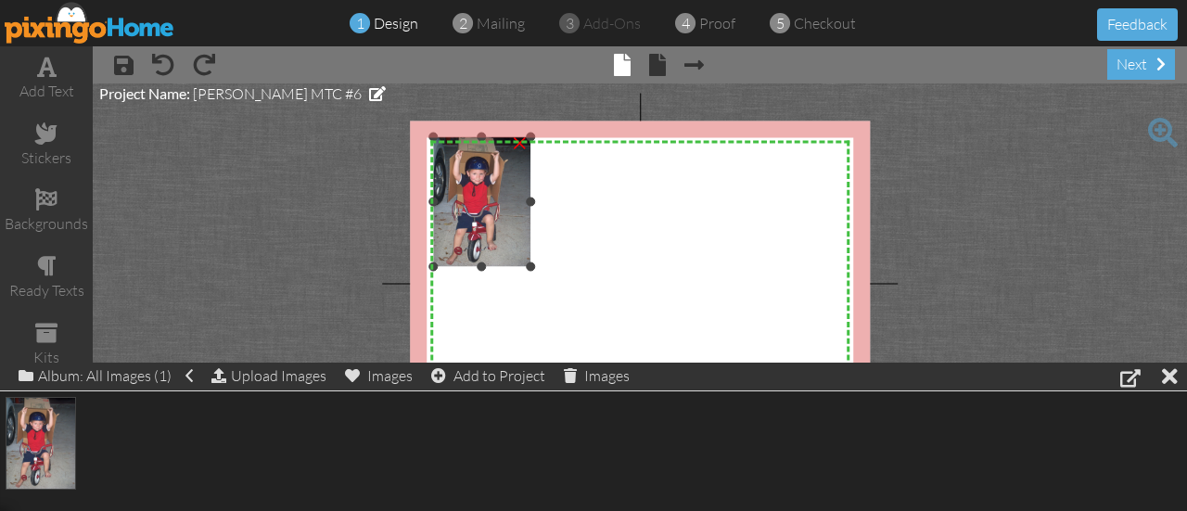
drag, startPoint x: 514, startPoint y: 219, endPoint x: 574, endPoint y: 194, distance: 65.3
click at [574, 194] on div "X X X X X X X X X X X X X X X X X X X X X X X X X X X X X X X X X X X X X X X X…" at bounding box center [640, 284] width 460 height 326
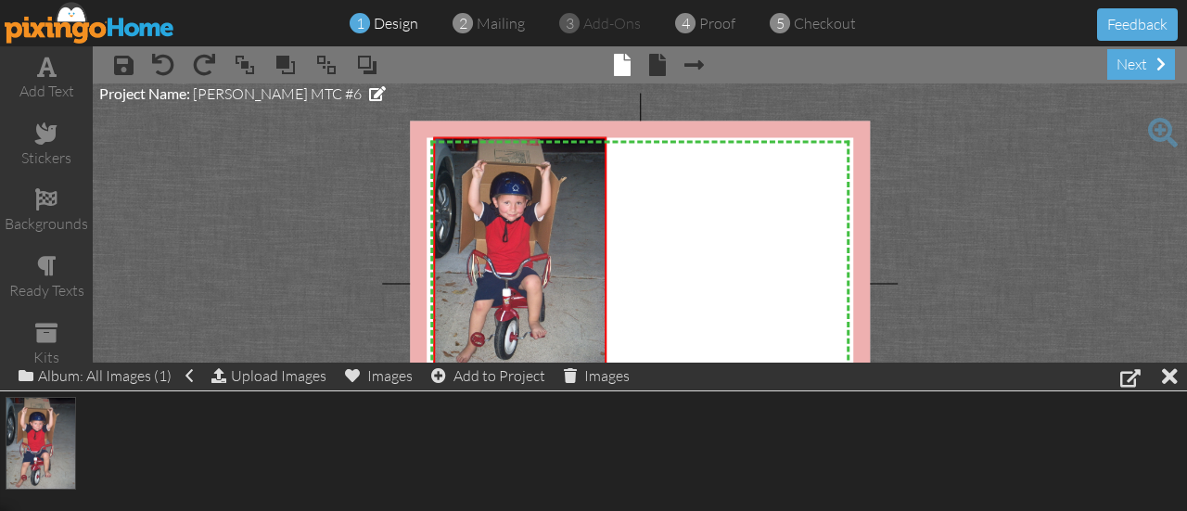
drag, startPoint x: 531, startPoint y: 267, endPoint x: 776, endPoint y: 369, distance: 265.3
click at [776, 369] on div "add text stickers backgrounds ready texts kits my images × save × undo × redo ×…" at bounding box center [593, 264] width 1187 height 437
click at [1130, 377] on div at bounding box center [1131, 377] width 20 height 22
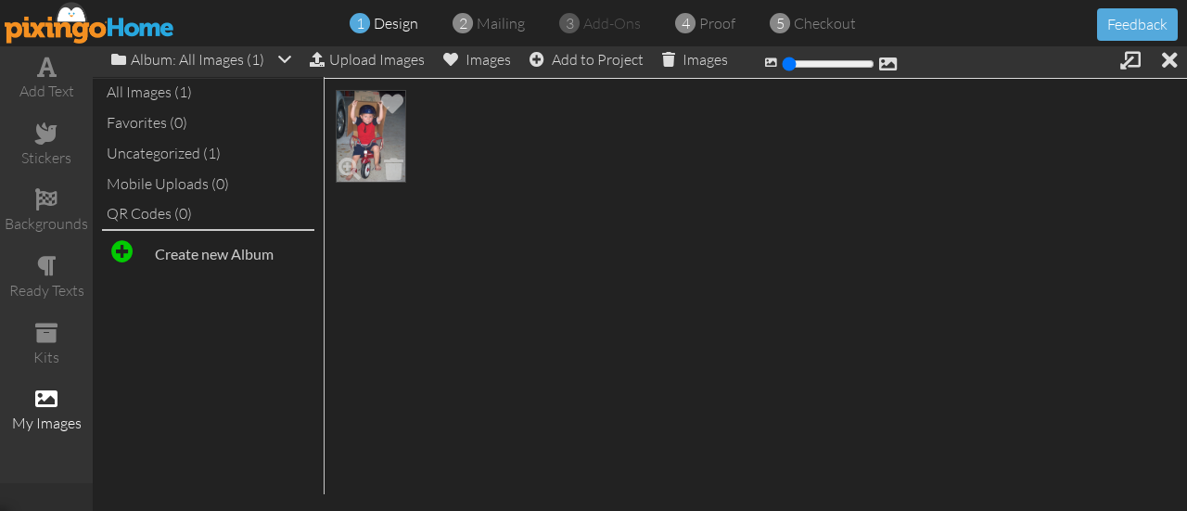
click at [365, 120] on img at bounding box center [371, 136] width 71 height 93
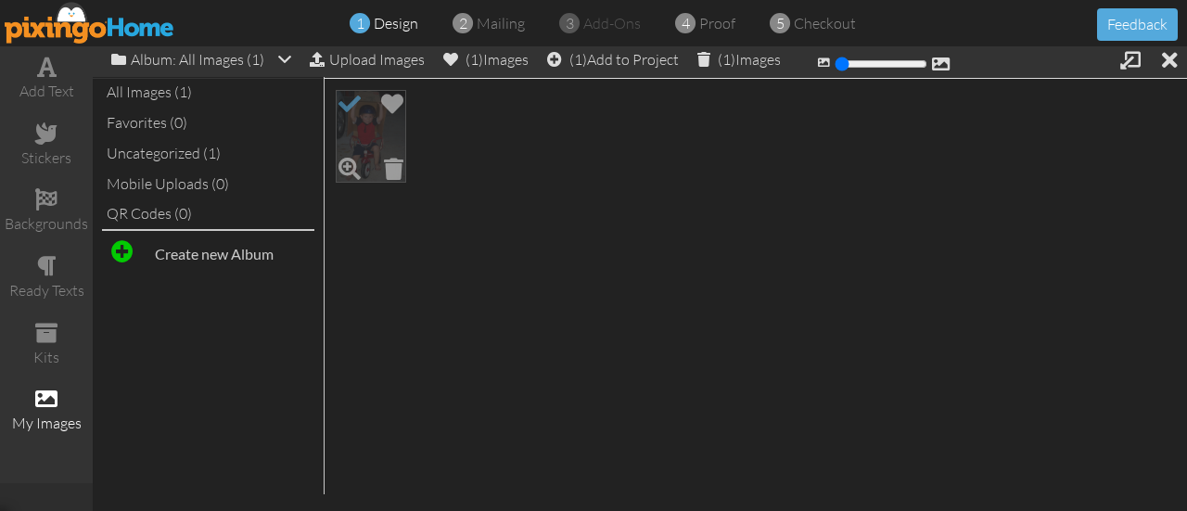
drag, startPoint x: 365, startPoint y: 120, endPoint x: 353, endPoint y: 129, distance: 16.0
click at [353, 129] on img at bounding box center [371, 136] width 71 height 93
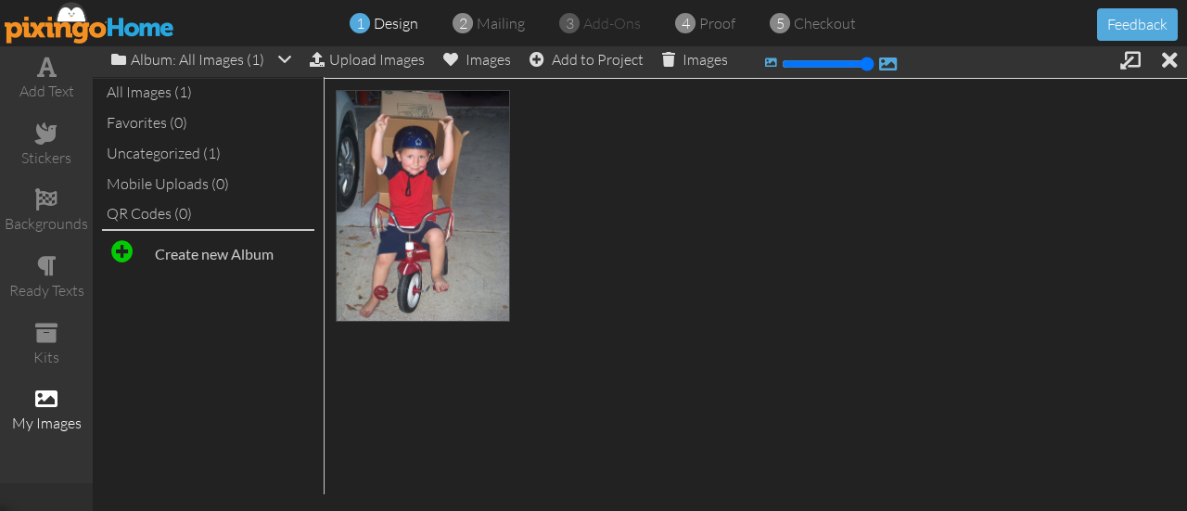
drag, startPoint x: 788, startPoint y: 63, endPoint x: 887, endPoint y: 62, distance: 99.3
type input "250"
click at [875, 62] on input "range" at bounding box center [828, 64] width 93 height 15
click at [1171, 61] on div at bounding box center [1170, 59] width 16 height 27
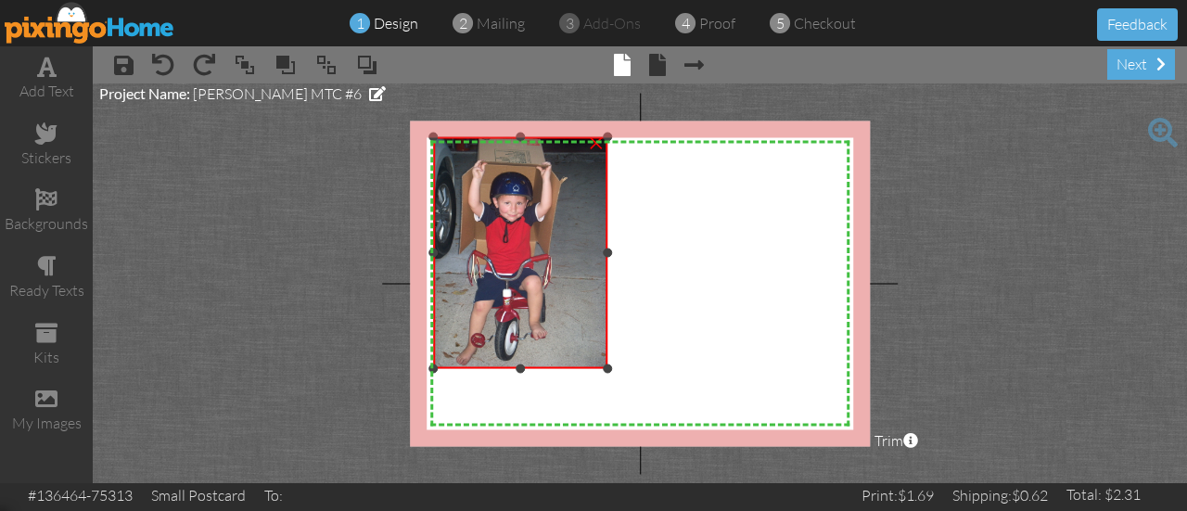
click at [595, 343] on img at bounding box center [520, 253] width 174 height 232
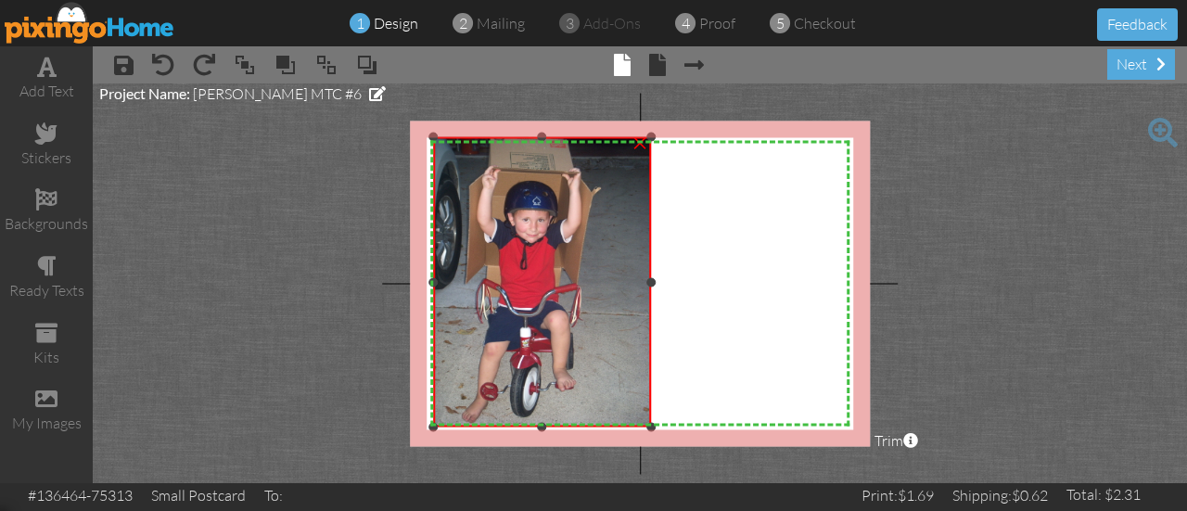
drag, startPoint x: 607, startPoint y: 369, endPoint x: 750, endPoint y: 428, distance: 154.4
click at [750, 428] on div "X X X X X X X X X X X X X X X X X X X X X X X X X X X X X X X X X X X X X X X X…" at bounding box center [640, 284] width 460 height 326
click at [601, 297] on img at bounding box center [542, 282] width 218 height 290
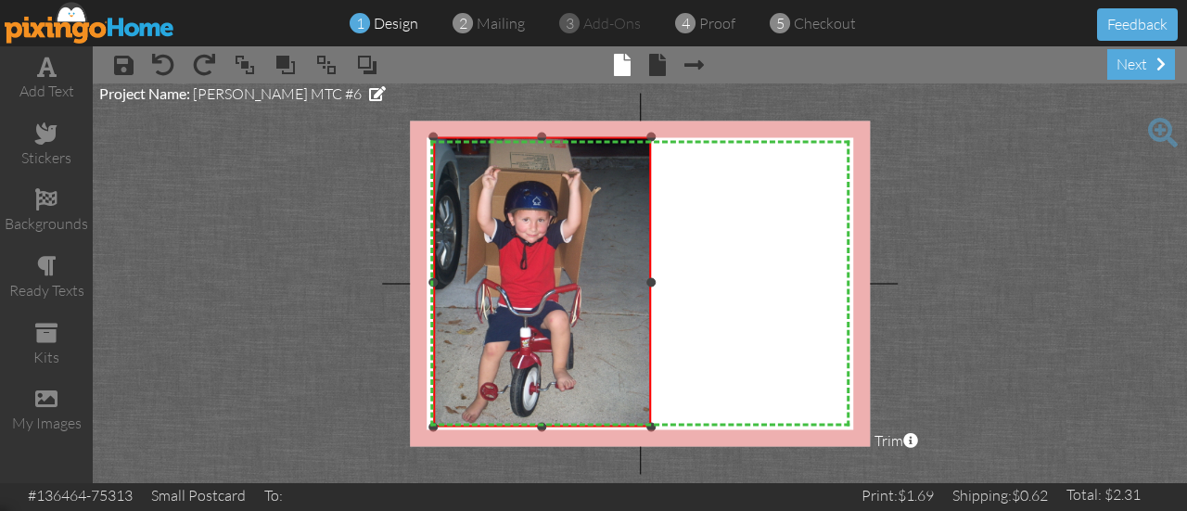
drag, startPoint x: 579, startPoint y: 276, endPoint x: 555, endPoint y: 250, distance: 36.1
click at [555, 250] on img at bounding box center [542, 282] width 218 height 290
click at [692, 62] on span at bounding box center [694, 65] width 19 height 22
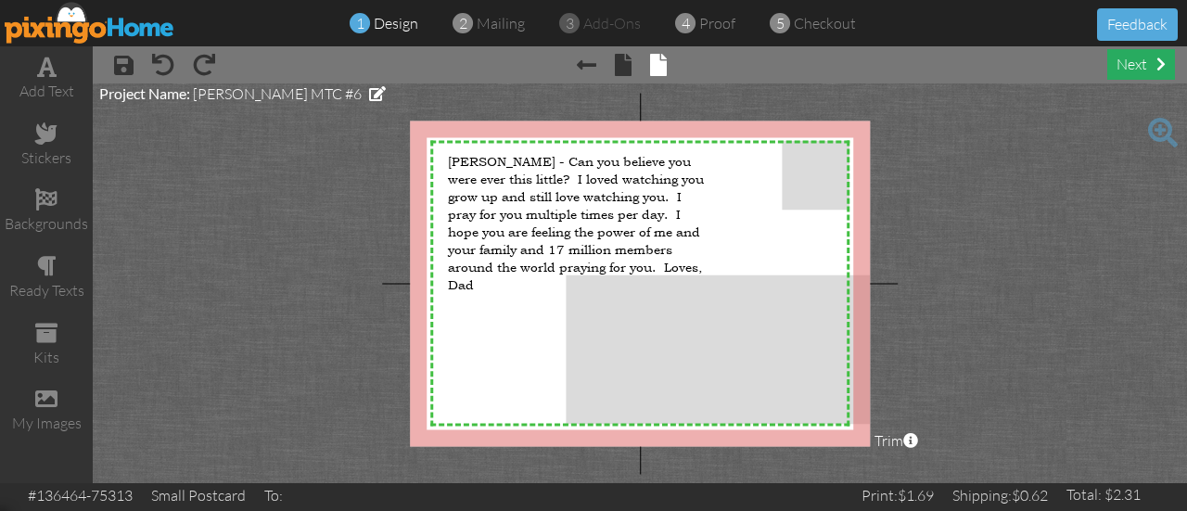
click at [1126, 66] on div "next" at bounding box center [1142, 64] width 68 height 31
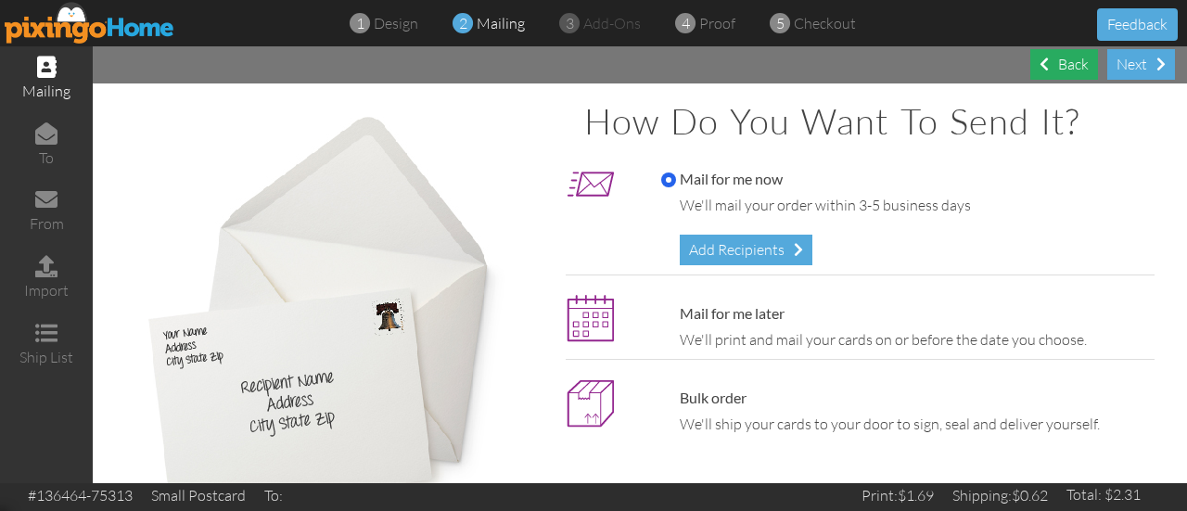
click at [1067, 64] on div "Back" at bounding box center [1065, 64] width 68 height 31
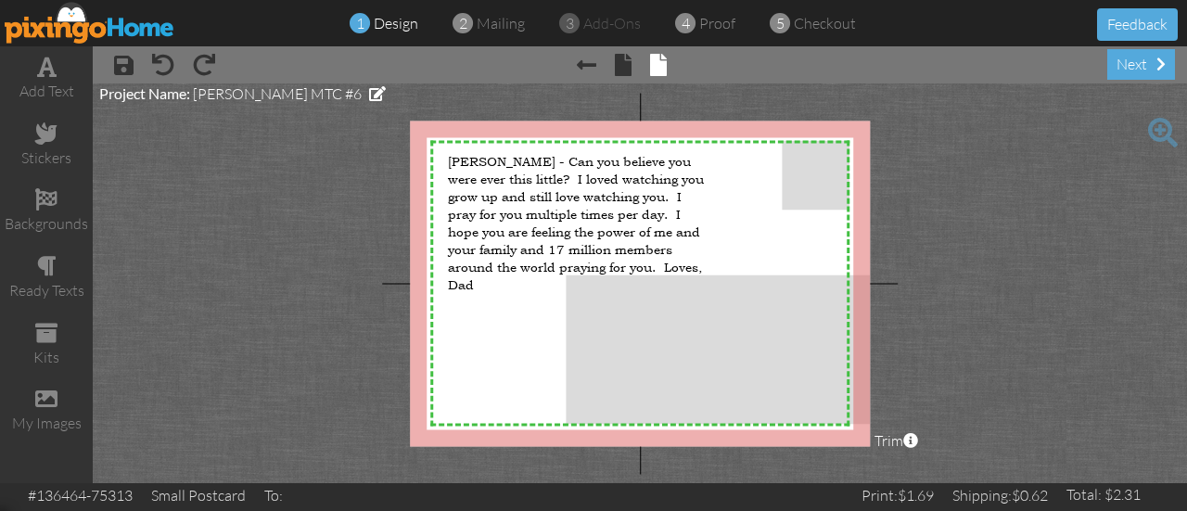
click at [612, 70] on span "× front" at bounding box center [613, 64] width 35 height 30
click at [623, 60] on span at bounding box center [623, 65] width 17 height 22
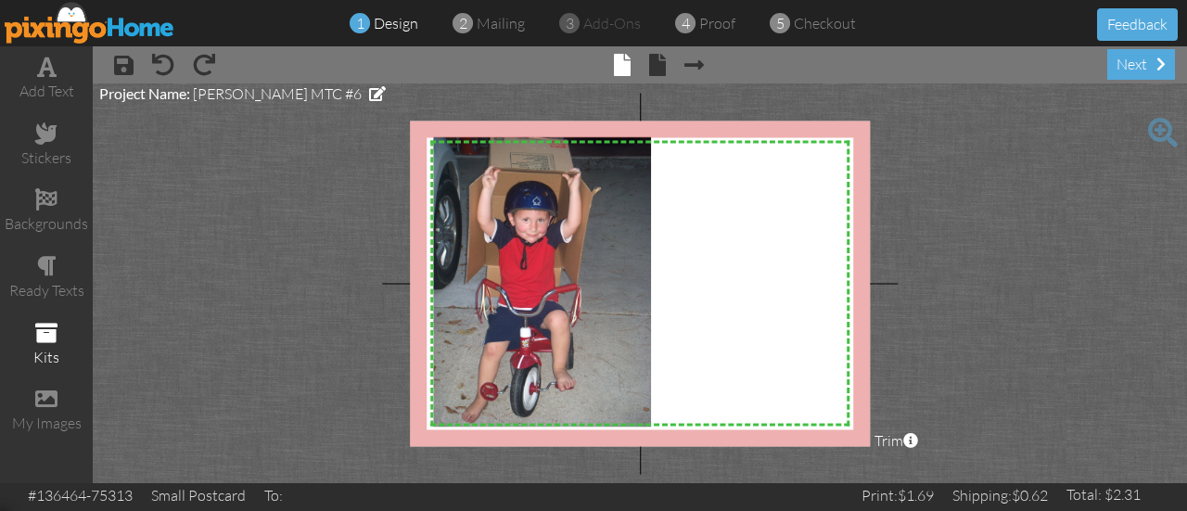
click at [45, 335] on span at bounding box center [46, 333] width 22 height 22
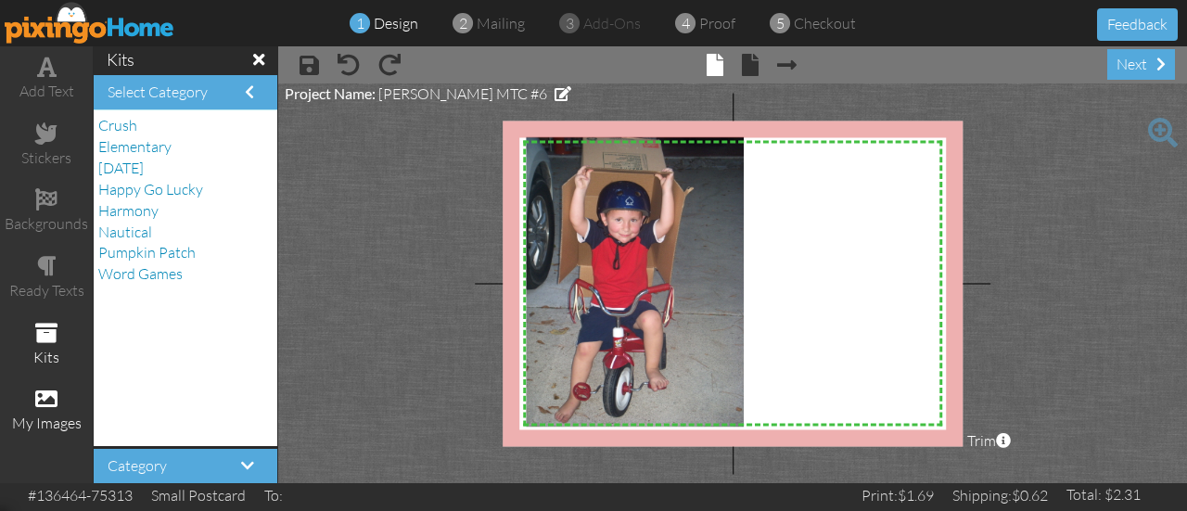
click at [47, 403] on span at bounding box center [46, 399] width 22 height 22
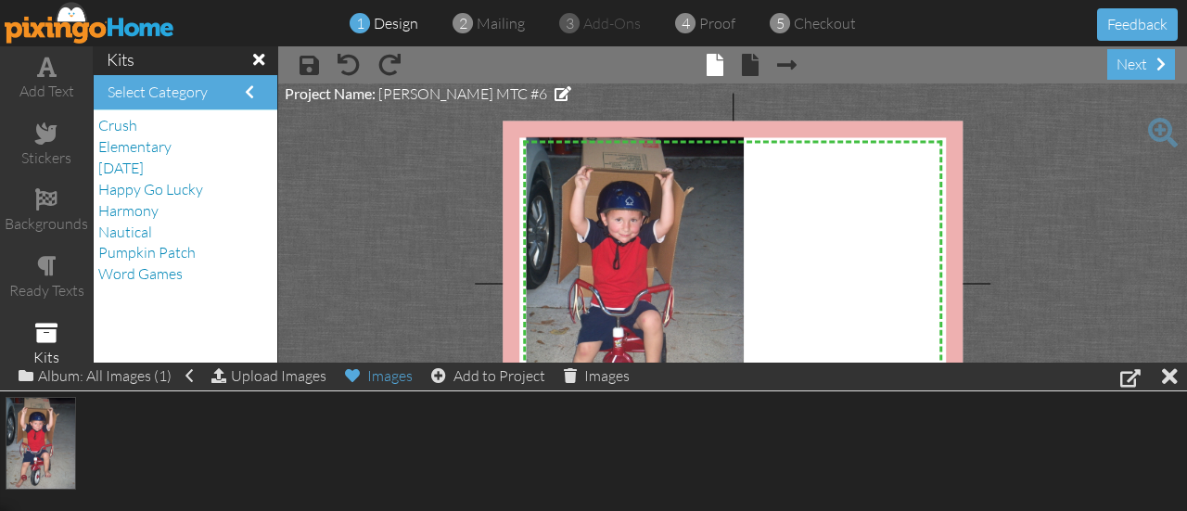
click at [391, 372] on div "Images" at bounding box center [379, 376] width 68 height 26
click at [391, 374] on div "Images" at bounding box center [379, 376] width 68 height 26
click at [16, 469] on span at bounding box center [20, 476] width 32 height 32
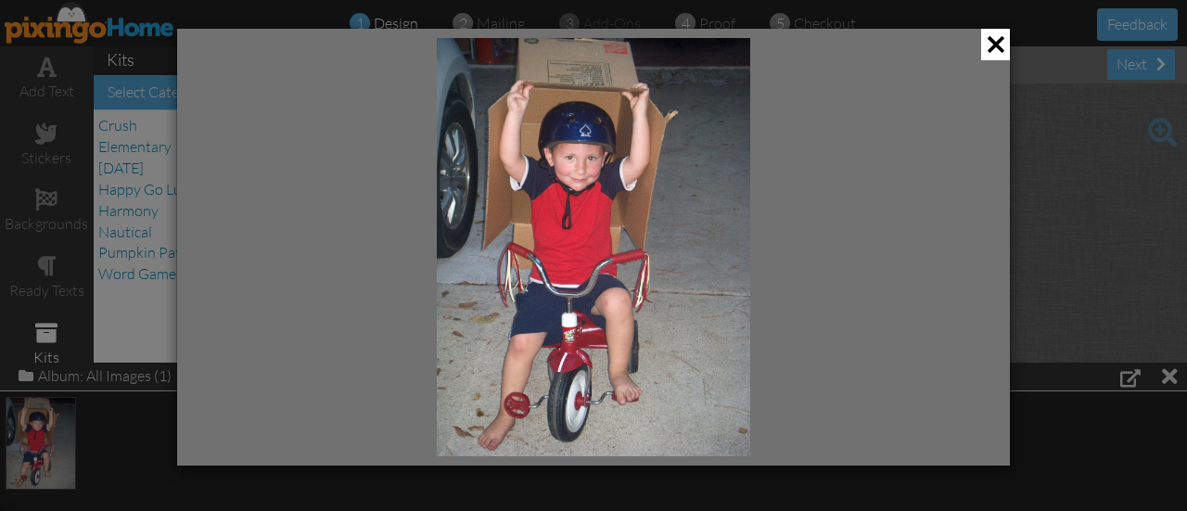
drag, startPoint x: 660, startPoint y: 237, endPoint x: 787, endPoint y: 201, distance: 132.1
click at [788, 201] on div at bounding box center [593, 247] width 833 height 437
click at [991, 46] on span at bounding box center [995, 45] width 29 height 32
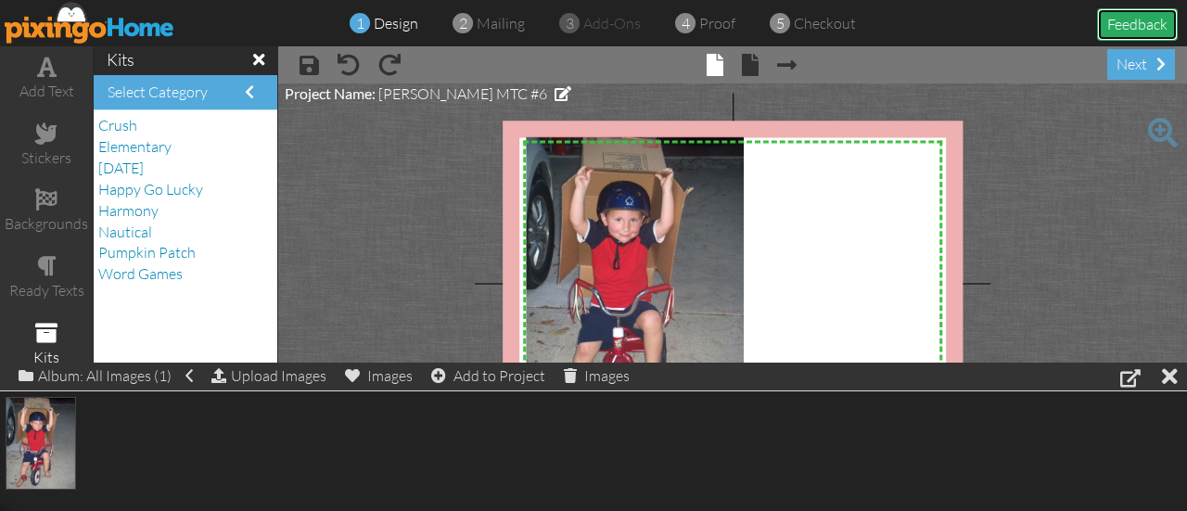
click at [1133, 22] on button "Feedback" at bounding box center [1137, 24] width 81 height 32
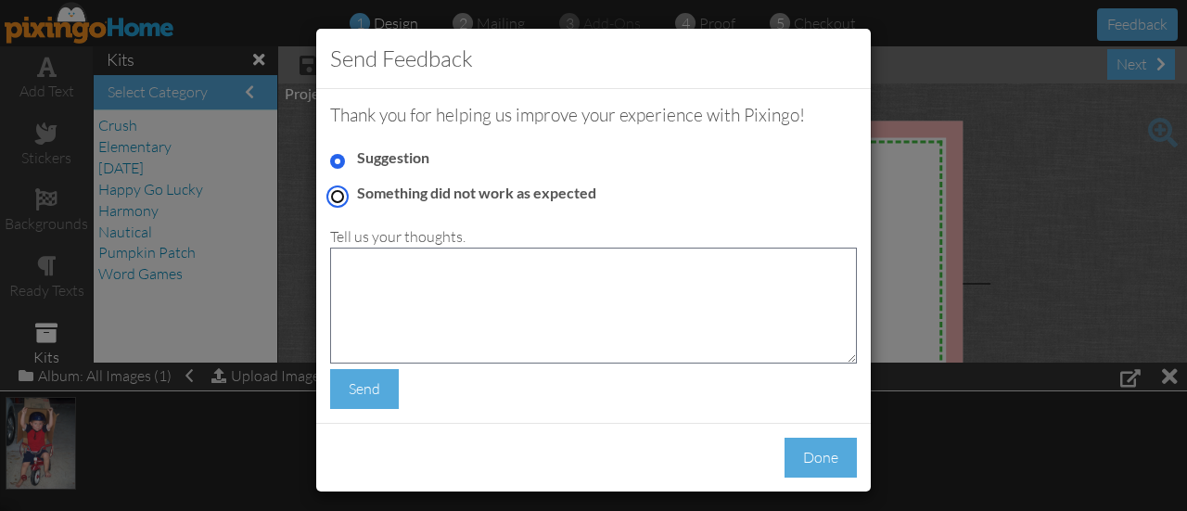
click at [330, 189] on input "Something did not work as expected" at bounding box center [337, 196] width 15 height 15
radio input "true"
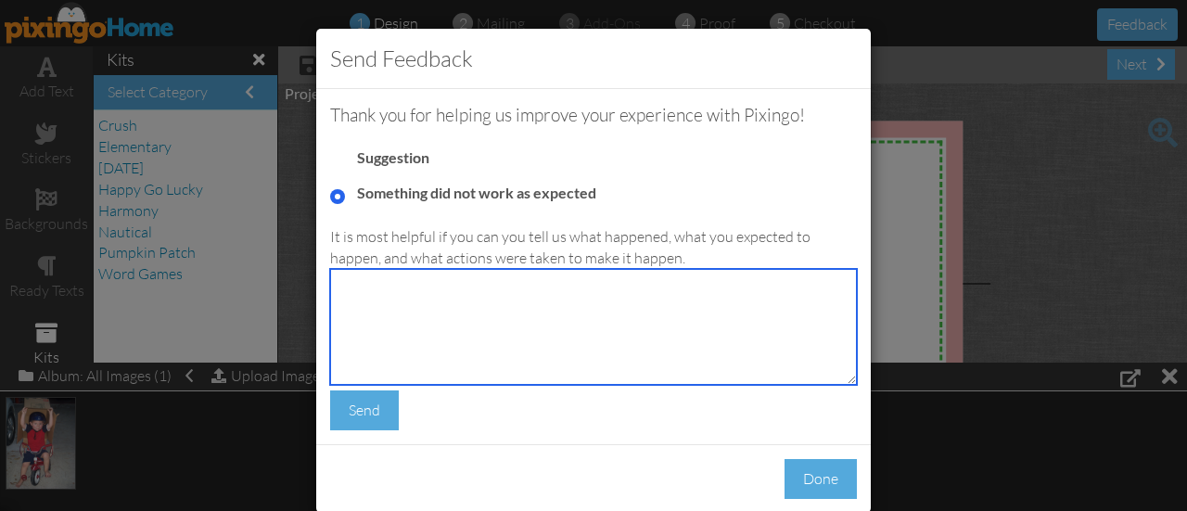
click at [421, 320] on textarea at bounding box center [593, 327] width 527 height 116
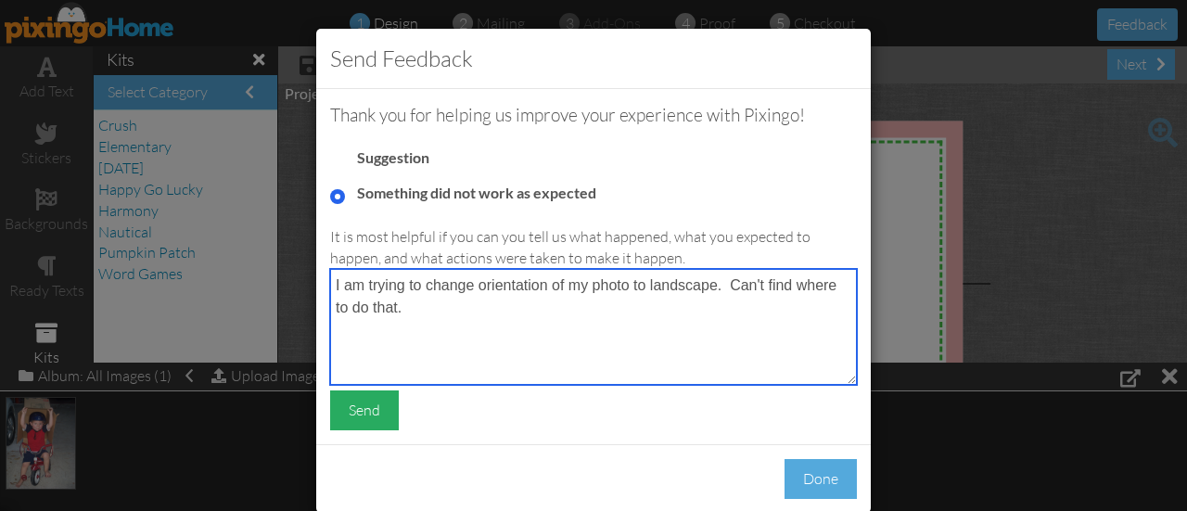
type textarea "I am trying to change orientation of my photo to landscape. Can't find where to…"
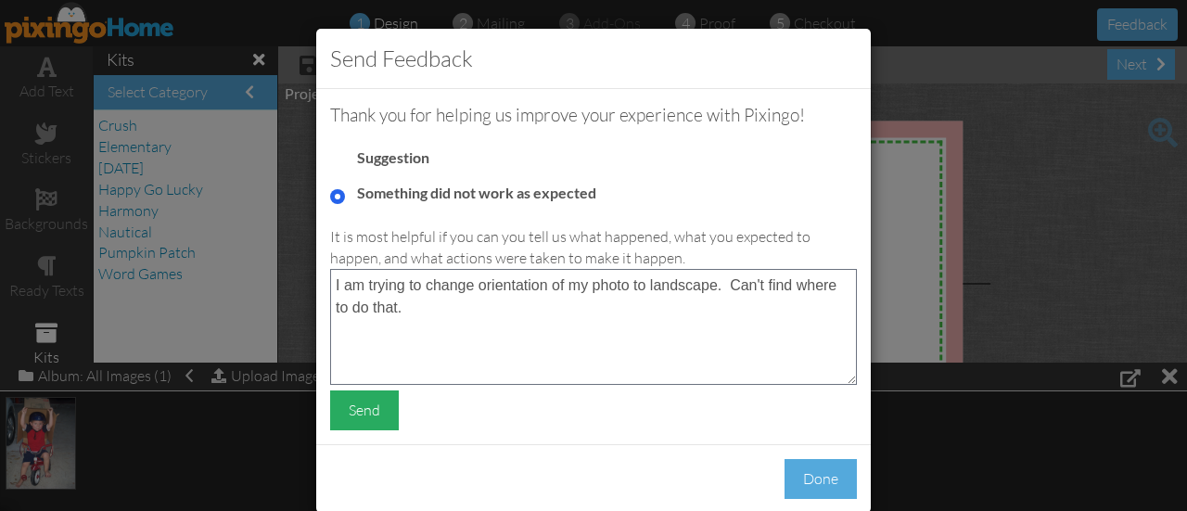
click at [362, 414] on div "Send" at bounding box center [364, 411] width 69 height 40
radio input "true"
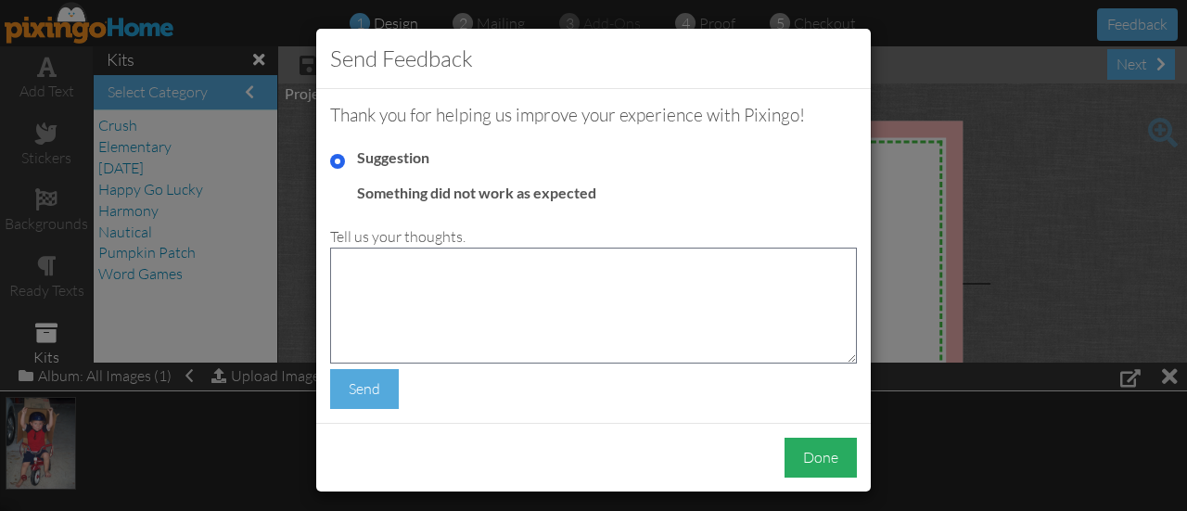
click at [812, 452] on div "Done" at bounding box center [821, 458] width 72 height 40
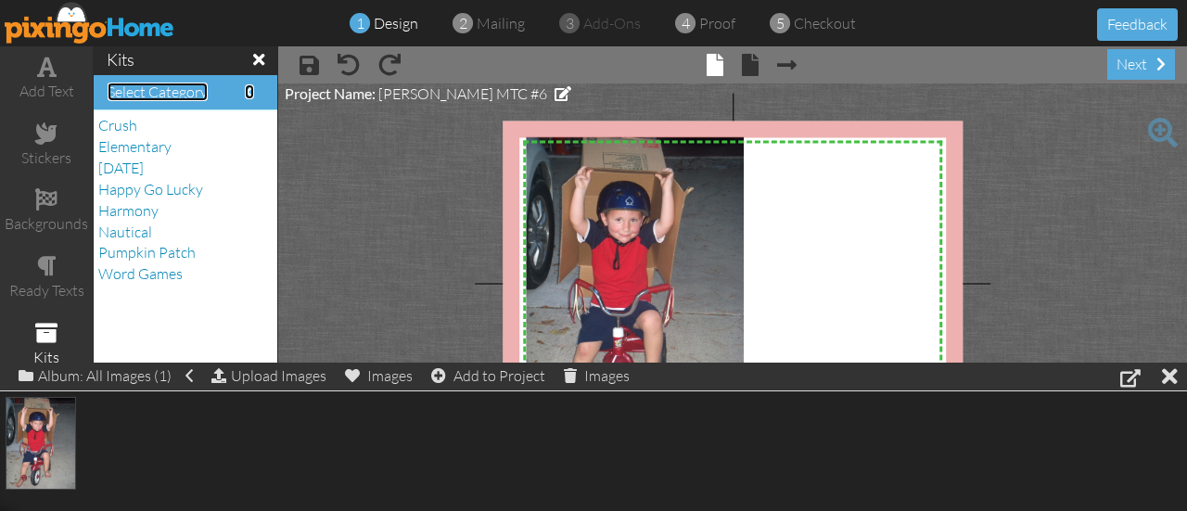
click at [246, 90] on span at bounding box center [249, 91] width 9 height 15
click at [249, 91] on span at bounding box center [249, 91] width 9 height 15
click at [52, 144] on span at bounding box center [46, 133] width 22 height 22
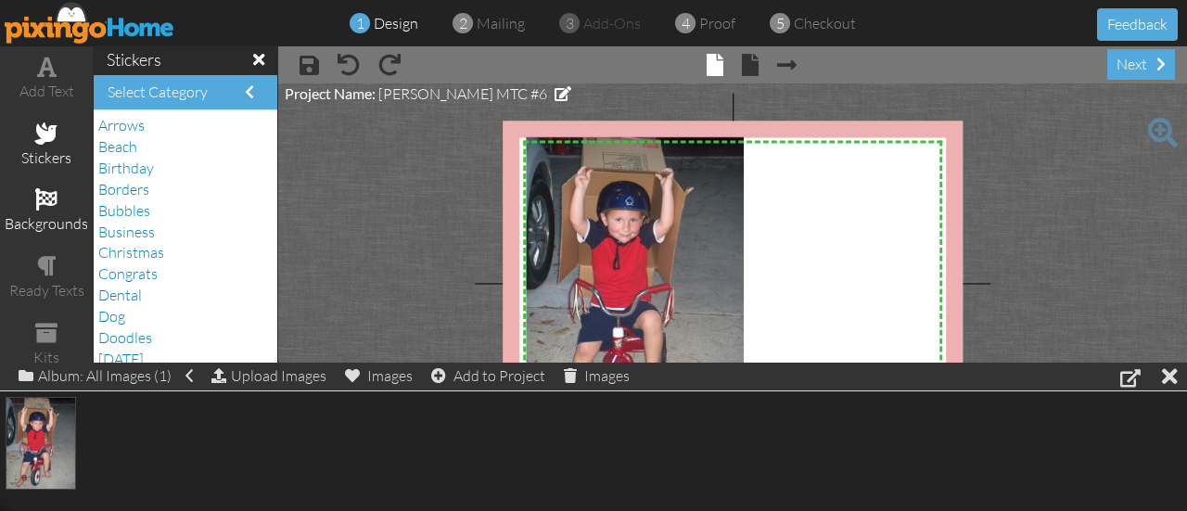
click at [50, 199] on span at bounding box center [46, 199] width 22 height 22
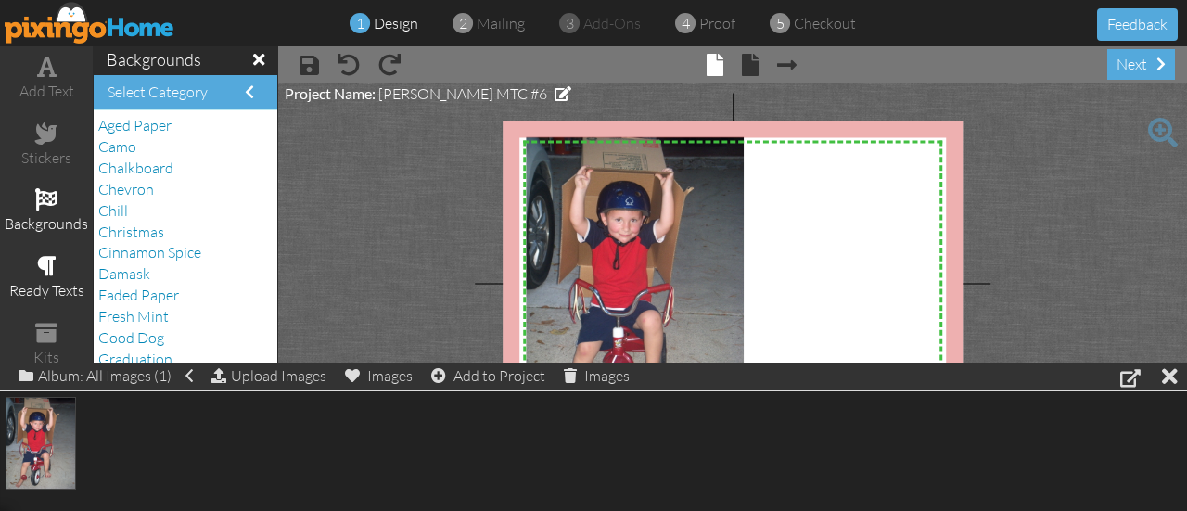
click at [51, 276] on span at bounding box center [46, 266] width 19 height 22
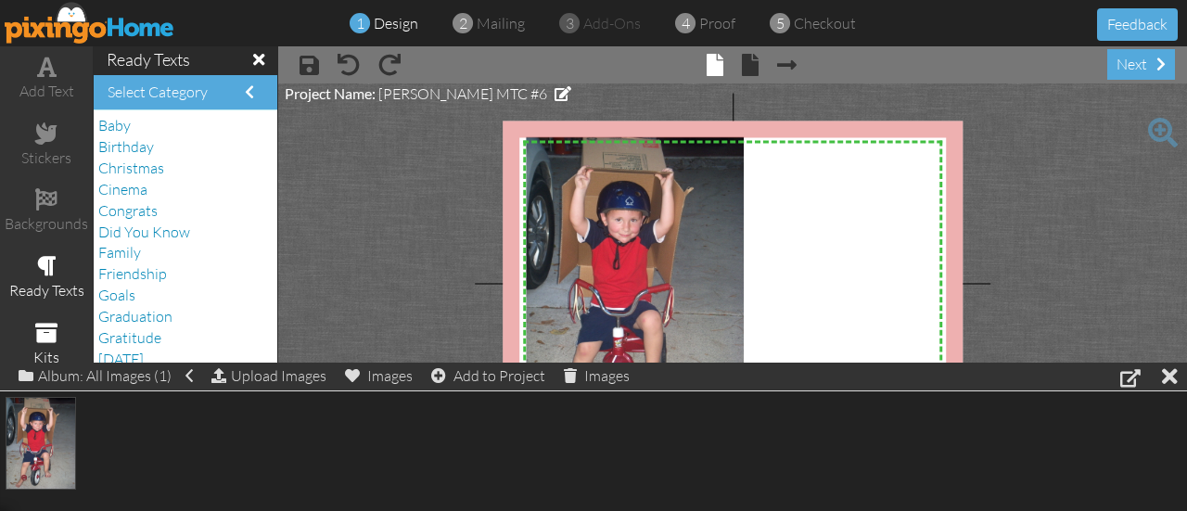
click at [43, 331] on span at bounding box center [46, 333] width 22 height 22
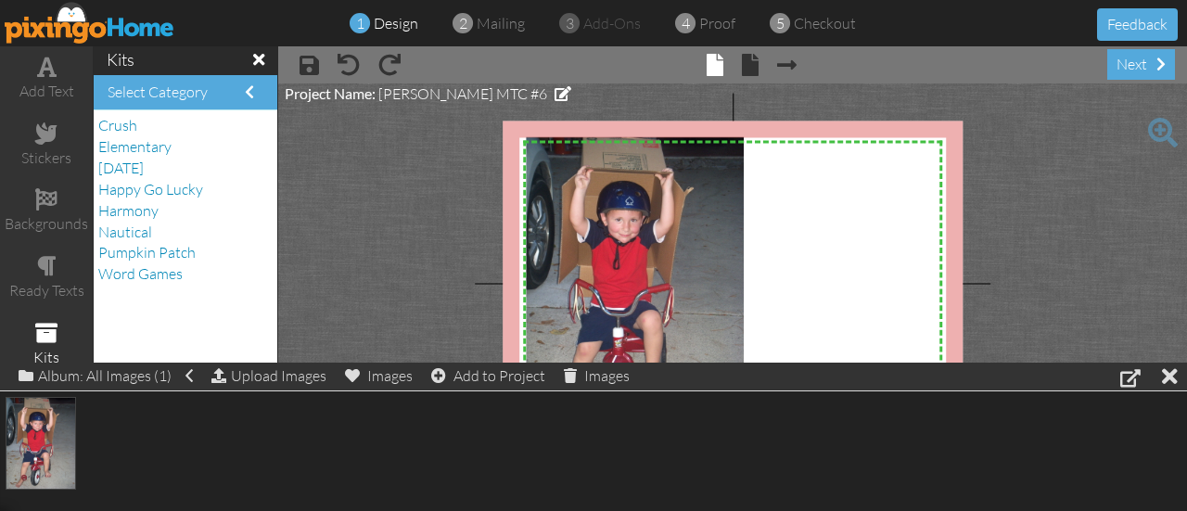
click at [395, 244] on project-studio-wrapper "X X X X X X X X X X X X X X X X X X X X X X X X X X X X X X X X X X X X X X X X…" at bounding box center [732, 283] width 909 height 400
click at [393, 18] on span "design" at bounding box center [396, 23] width 45 height 19
click at [122, 23] on img at bounding box center [90, 23] width 171 height 42
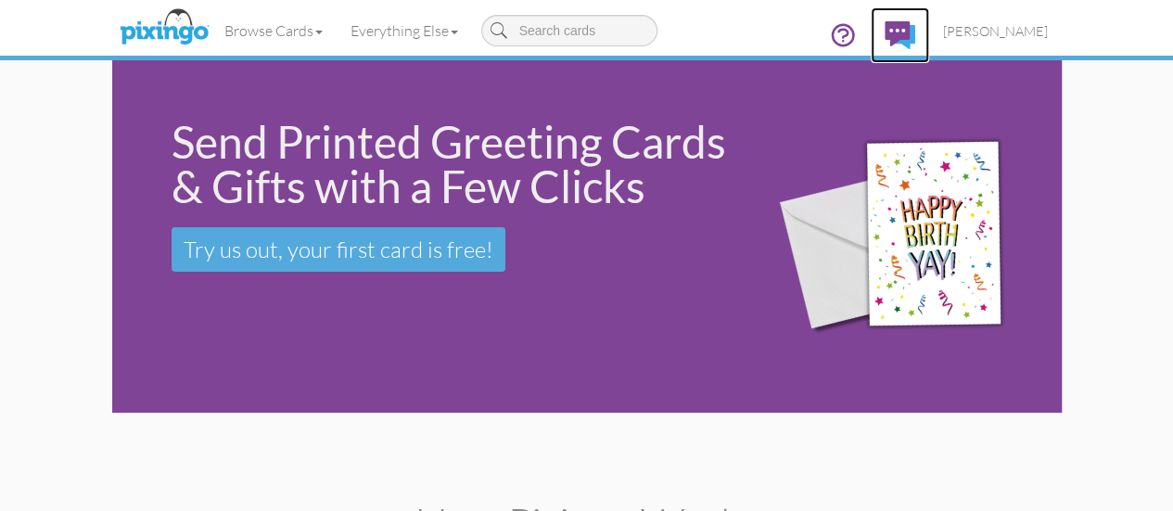
click at [916, 30] on img at bounding box center [900, 35] width 31 height 28
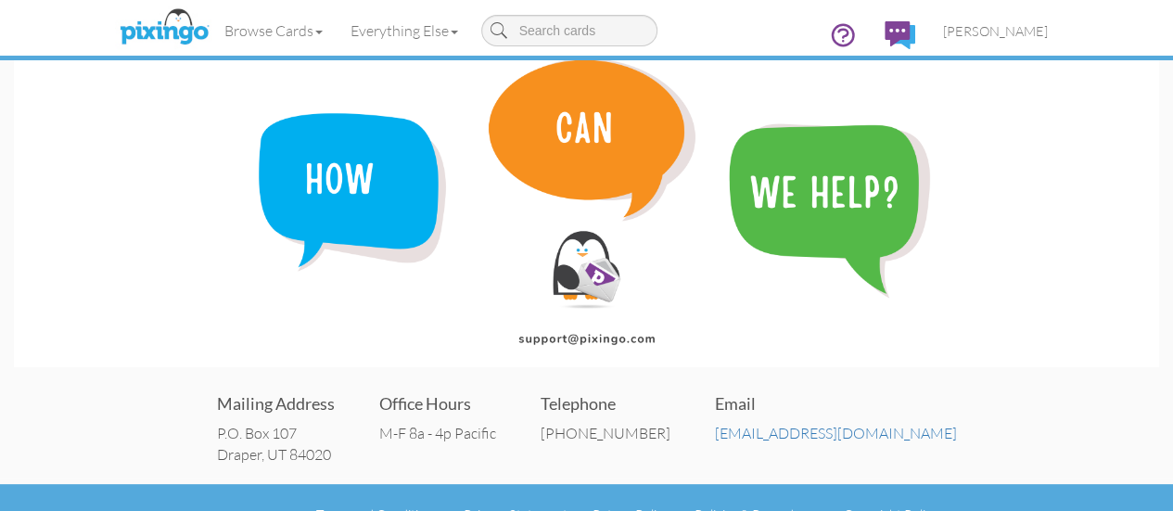
scroll to position [66, 0]
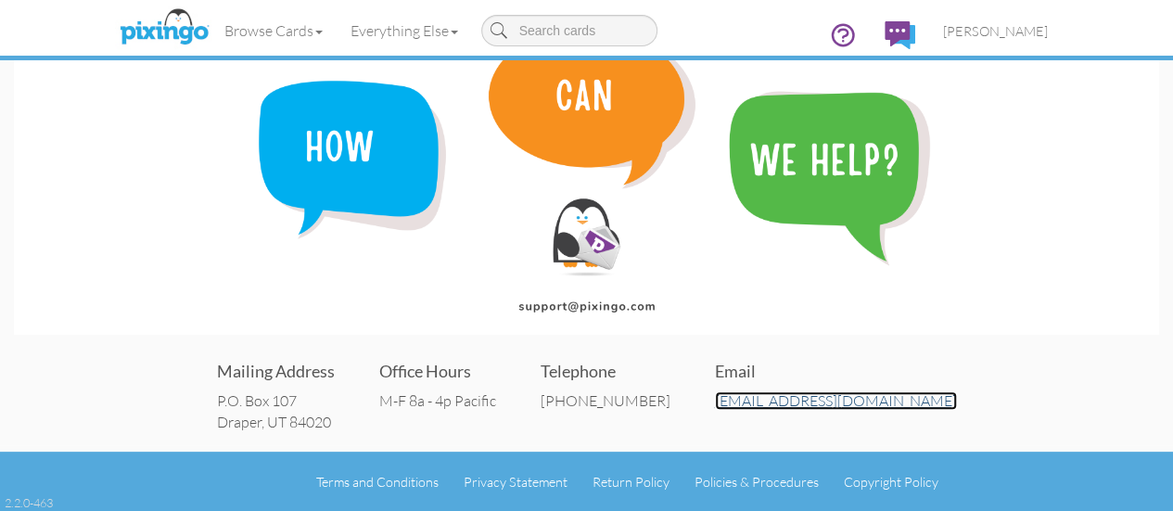
click at [835, 401] on link "[EMAIL_ADDRESS][DOMAIN_NAME]" at bounding box center [836, 400] width 242 height 19
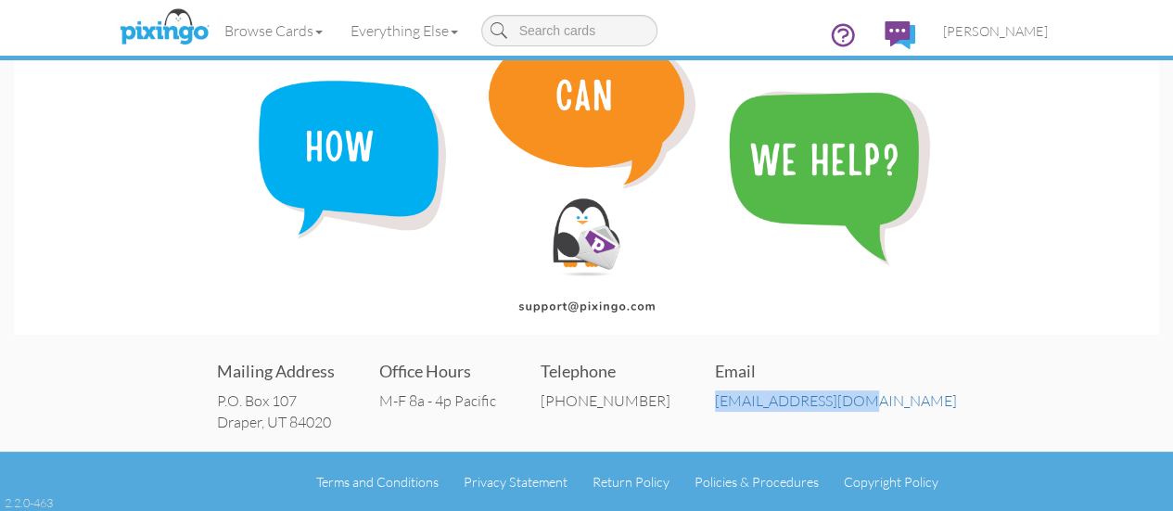
drag, startPoint x: 901, startPoint y: 403, endPoint x: 751, endPoint y: 414, distance: 149.8
click at [751, 414] on div "Mailing Address P.O. [STREET_ADDRESS] Office Hours M-F 8a - 4p Pacific Telephon…" at bounding box center [587, 395] width 1146 height 111
copy link "[EMAIL_ADDRESS][DOMAIN_NAME]"
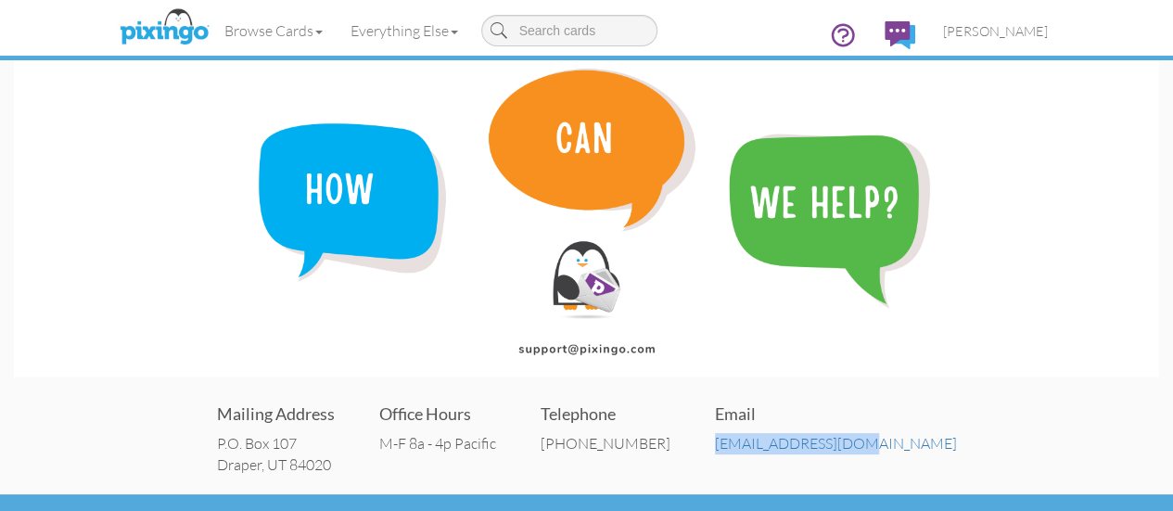
scroll to position [0, 0]
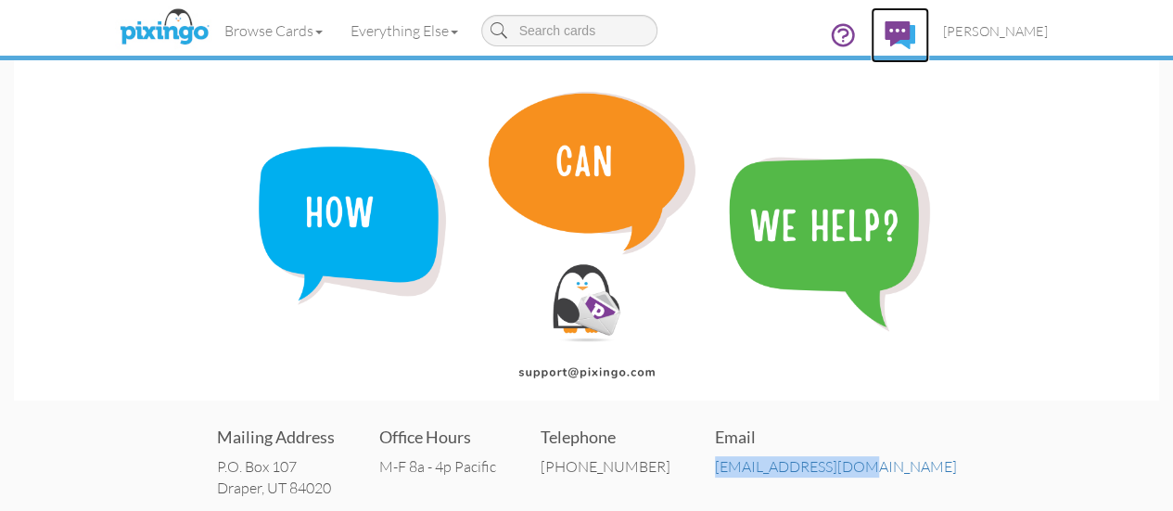
click at [916, 31] on img at bounding box center [900, 35] width 31 height 28
click at [916, 29] on img at bounding box center [900, 35] width 31 height 28
click at [1048, 23] on span "[PERSON_NAME]" at bounding box center [995, 31] width 105 height 16
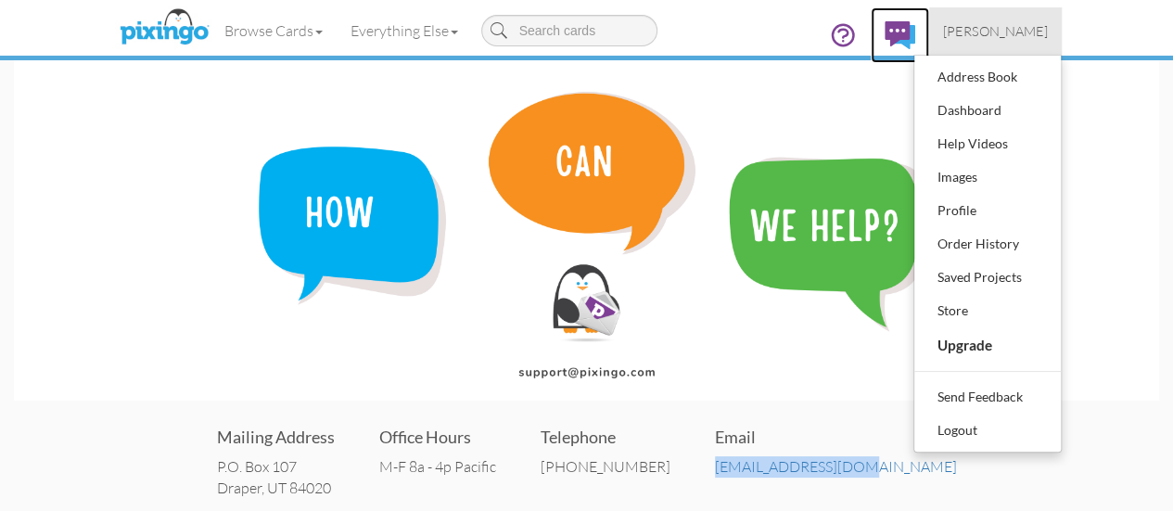
click at [916, 29] on img at bounding box center [900, 35] width 31 height 28
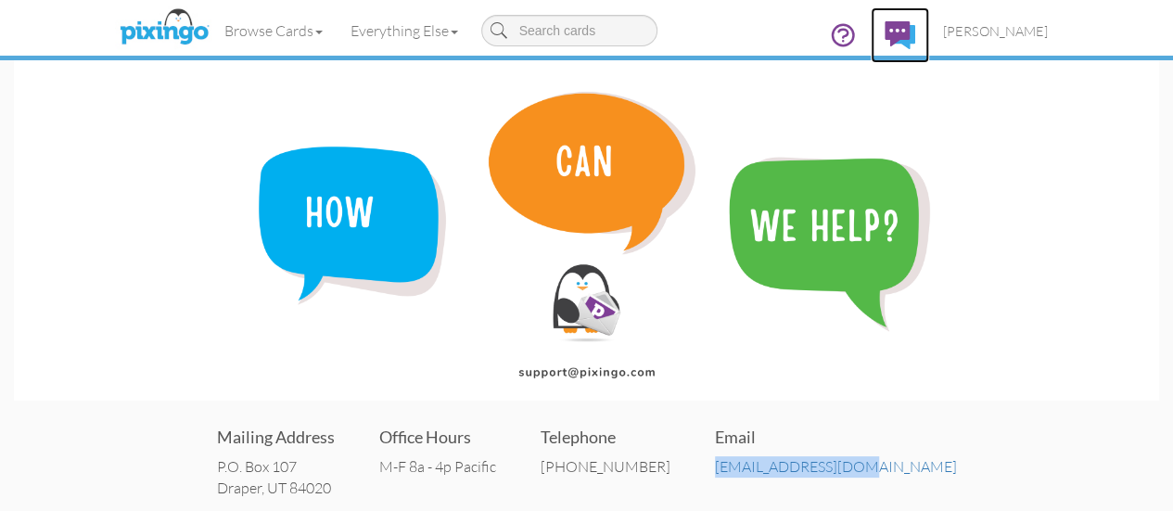
click at [916, 29] on img at bounding box center [900, 35] width 31 height 28
click at [857, 35] on icon at bounding box center [843, 35] width 28 height 28
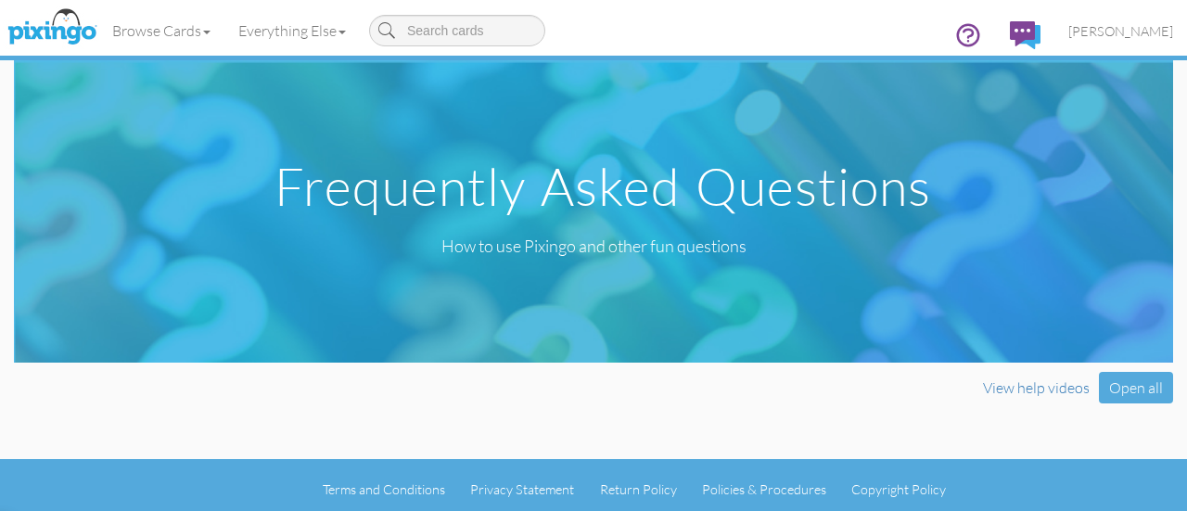
click at [1024, 40] on img at bounding box center [1025, 35] width 31 height 28
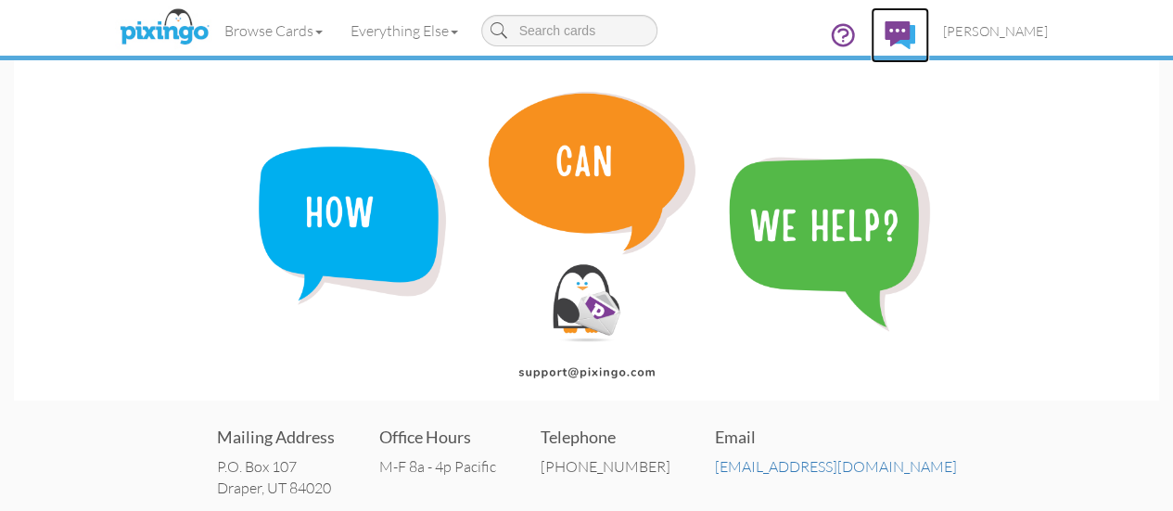
click at [916, 26] on img at bounding box center [900, 35] width 31 height 28
click at [916, 31] on img at bounding box center [900, 35] width 31 height 28
click at [916, 28] on img at bounding box center [900, 35] width 31 height 28
click at [916, 27] on img at bounding box center [900, 35] width 31 height 28
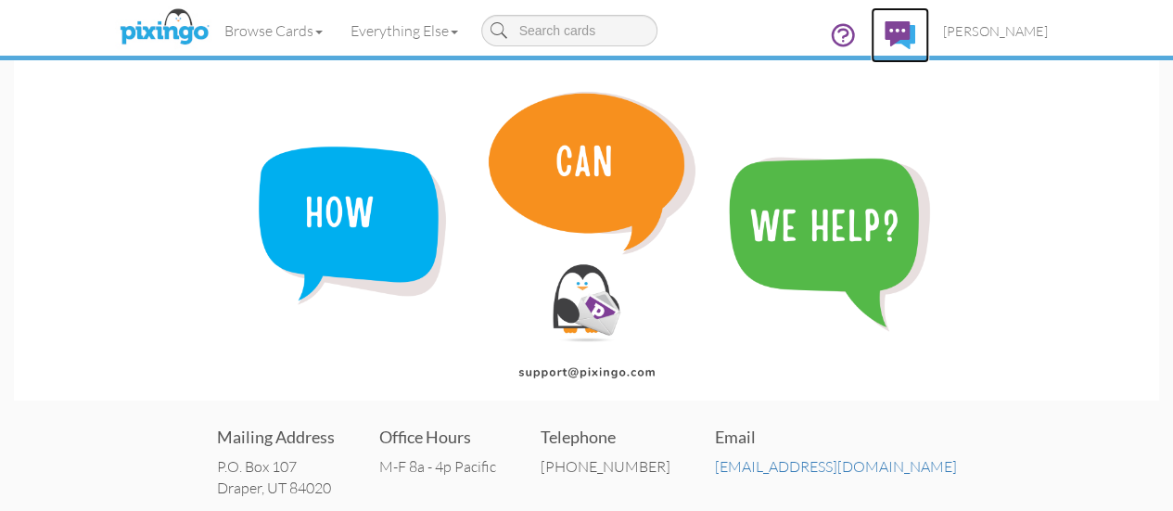
click at [916, 31] on img at bounding box center [900, 35] width 31 height 28
click at [916, 29] on img at bounding box center [900, 35] width 31 height 28
click at [916, 32] on img at bounding box center [900, 35] width 31 height 28
click at [916, 30] on img at bounding box center [900, 35] width 31 height 28
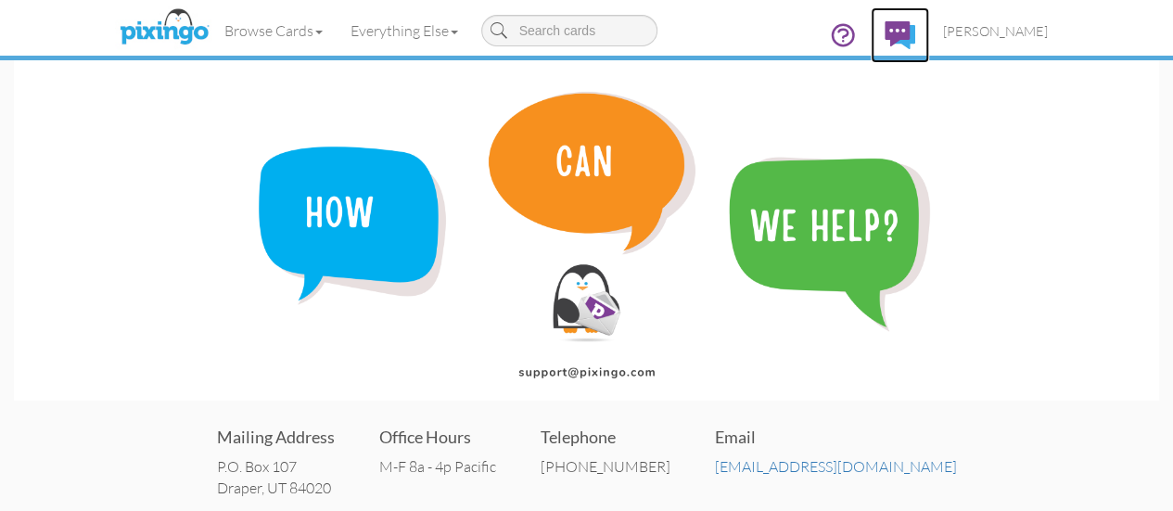
click at [916, 30] on img at bounding box center [900, 35] width 31 height 28
